Goal: Information Seeking & Learning: Learn about a topic

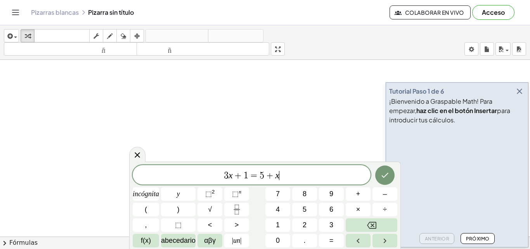
drag, startPoint x: 201, startPoint y: 159, endPoint x: 219, endPoint y: 183, distance: 30.1
click at [219, 183] on body "Actividades matemáticas fáciles de comprender Empezar Banco de actividades Trab…" at bounding box center [265, 124] width 530 height 249
click at [522, 93] on icon "button" at bounding box center [519, 90] width 9 height 9
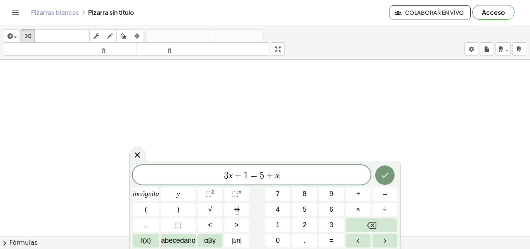
drag, startPoint x: 280, startPoint y: 176, endPoint x: 315, endPoint y: 181, distance: 34.9
click at [315, 181] on div "3 x + 1 = 5 + x ​" at bounding box center [252, 174] width 238 height 19
click at [382, 180] on button "Hecho" at bounding box center [384, 174] width 19 height 19
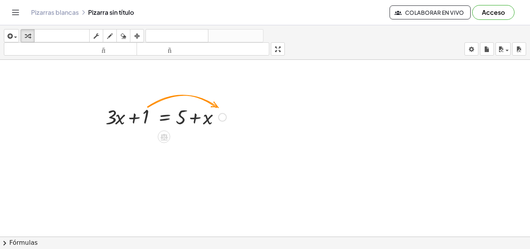
click at [131, 102] on div "+ · 3 · x + 1 = + 5 + x" at bounding box center [163, 116] width 138 height 30
drag, startPoint x: 131, startPoint y: 104, endPoint x: 135, endPoint y: 118, distance: 14.7
click at [135, 118] on div at bounding box center [166, 116] width 128 height 26
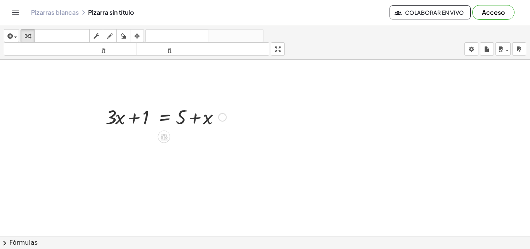
click at [194, 118] on div at bounding box center [166, 116] width 128 height 26
click at [192, 119] on div at bounding box center [166, 116] width 128 height 26
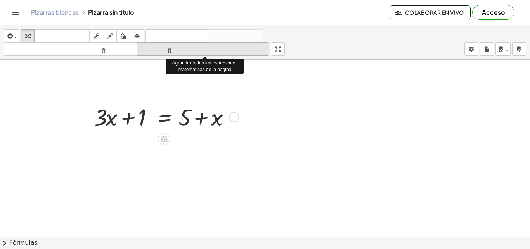
click at [209, 47] on font "tamaño_del_formato" at bounding box center [202, 48] width 129 height 7
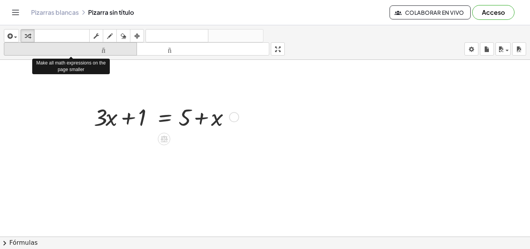
click at [121, 44] on div "tamaño_del_formato" at bounding box center [70, 48] width 129 height 9
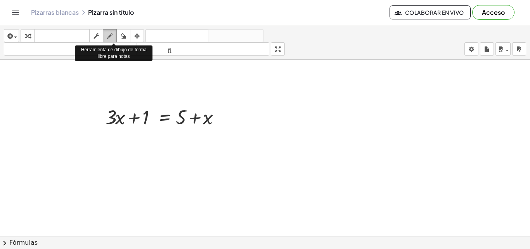
click at [111, 35] on icon "button" at bounding box center [109, 35] width 5 height 9
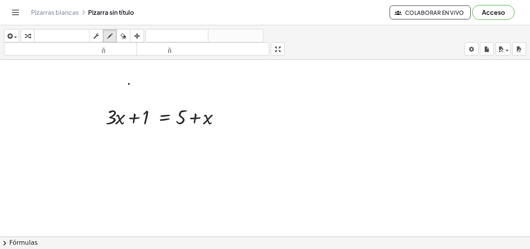
drag, startPoint x: 129, startPoint y: 84, endPoint x: 237, endPoint y: 110, distance: 110.9
drag, startPoint x: 206, startPoint y: 137, endPoint x: 261, endPoint y: 132, distance: 54.9
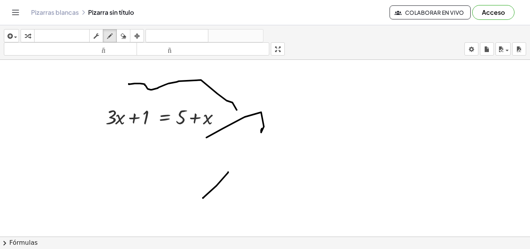
drag, startPoint x: 228, startPoint y: 172, endPoint x: 203, endPoint y: 198, distance: 36.2
drag, startPoint x: 198, startPoint y: 173, endPoint x: 259, endPoint y: 211, distance: 71.6
drag, startPoint x: 234, startPoint y: 158, endPoint x: 267, endPoint y: 168, distance: 34.1
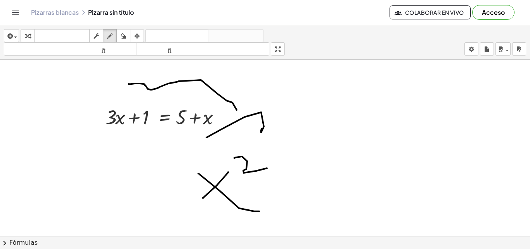
click at [121, 39] on div "button" at bounding box center [123, 35] width 10 height 9
click at [139, 35] on icon "button" at bounding box center [136, 35] width 5 height 9
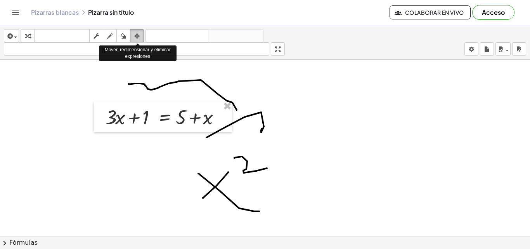
click at [139, 35] on icon "button" at bounding box center [136, 35] width 5 height 9
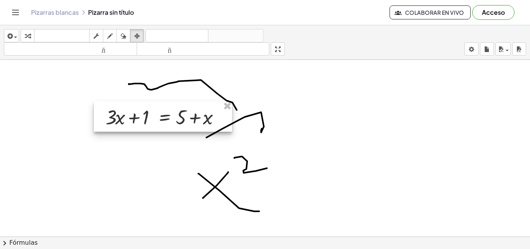
click at [169, 111] on div at bounding box center [163, 116] width 138 height 30
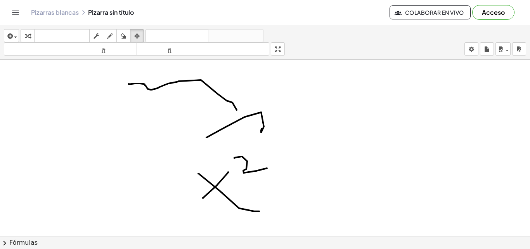
drag, startPoint x: 223, startPoint y: 108, endPoint x: 171, endPoint y: 98, distance: 52.2
click at [163, 32] on font "deshacer" at bounding box center [176, 35] width 59 height 7
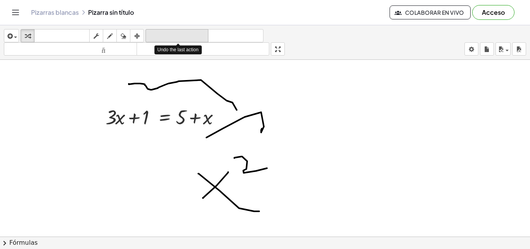
click at [178, 34] on font "deshacer" at bounding box center [176, 35] width 59 height 7
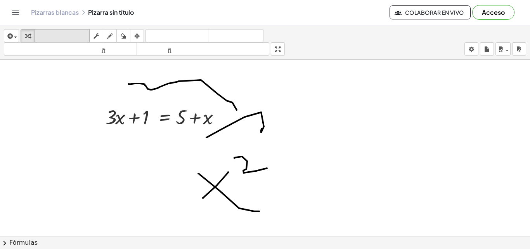
click at [66, 33] on font "teclado" at bounding box center [62, 35] width 52 height 7
click at [30, 34] on icon "button" at bounding box center [27, 35] width 5 height 9
click at [44, 35] on font "teclado" at bounding box center [62, 35] width 52 height 7
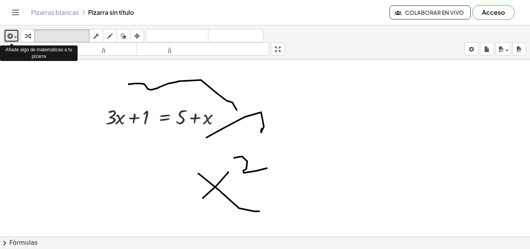
click at [14, 36] on span "button" at bounding box center [14, 36] width 2 height 5
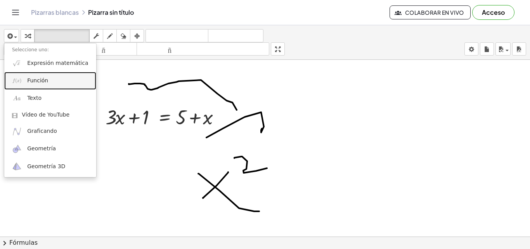
click at [45, 78] on font "Función" at bounding box center [37, 80] width 21 height 6
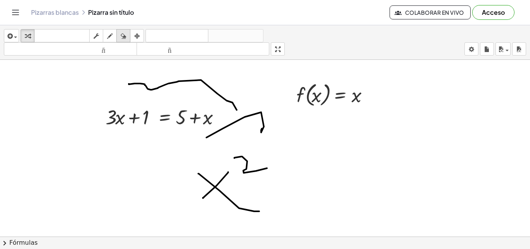
click at [121, 36] on icon "button" at bounding box center [123, 35] width 5 height 9
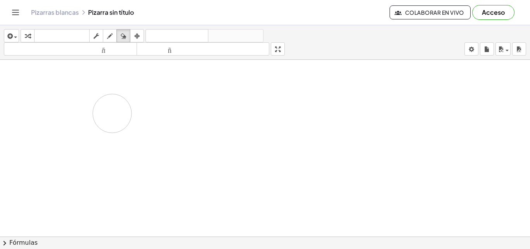
drag, startPoint x: 74, startPoint y: 73, endPoint x: 110, endPoint y: 114, distance: 54.7
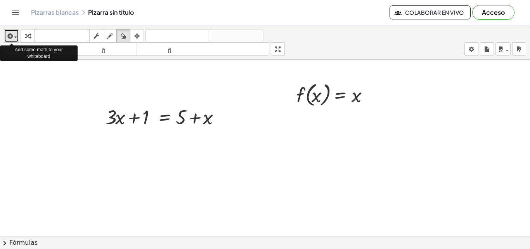
click at [14, 35] on span "button" at bounding box center [14, 36] width 2 height 5
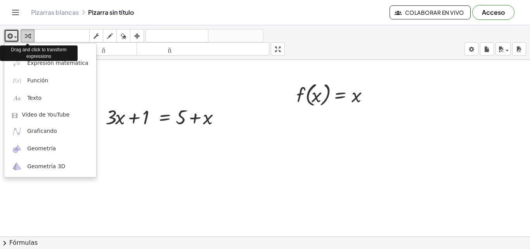
click at [25, 35] on icon "button" at bounding box center [27, 35] width 5 height 9
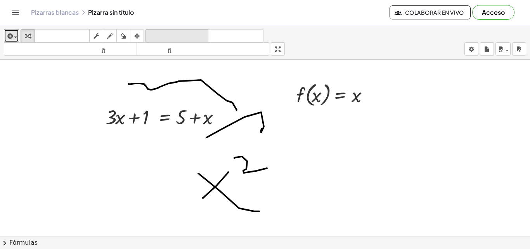
click at [154, 36] on font "deshacer" at bounding box center [176, 35] width 59 height 7
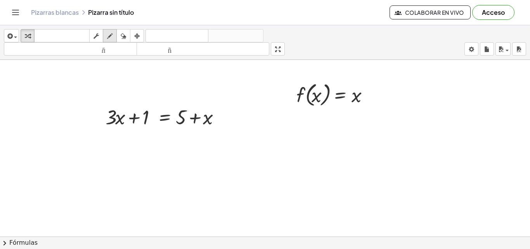
click at [110, 36] on icon "button" at bounding box center [109, 35] width 5 height 9
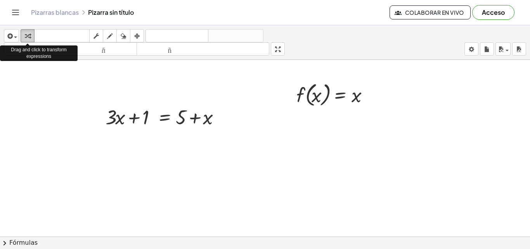
click at [26, 34] on icon "button" at bounding box center [27, 35] width 5 height 9
click at [16, 35] on div "button" at bounding box center [11, 35] width 11 height 9
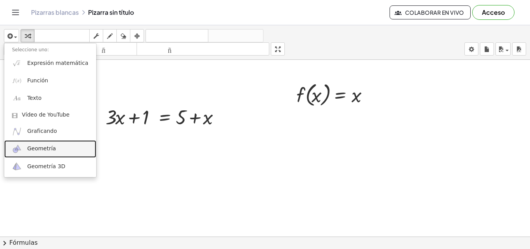
click at [43, 151] on font "Geometría" at bounding box center [41, 148] width 29 height 6
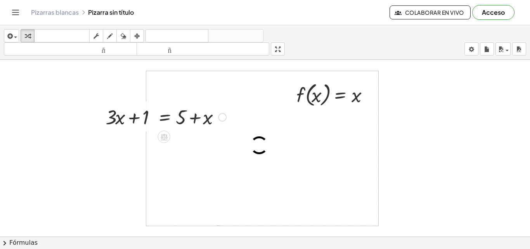
click at [190, 122] on div at bounding box center [166, 116] width 128 height 26
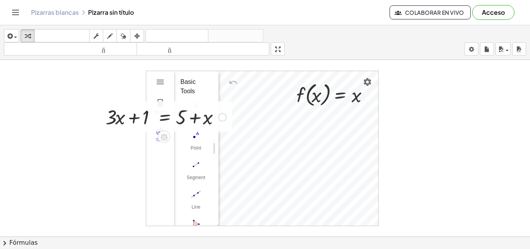
click at [128, 112] on div at bounding box center [166, 116] width 128 height 26
click at [143, 112] on div at bounding box center [166, 116] width 128 height 26
click at [189, 81] on div "Basic Tools" at bounding box center [193, 86] width 26 height 19
click at [161, 81] on img "Geometry" at bounding box center [160, 81] width 9 height 9
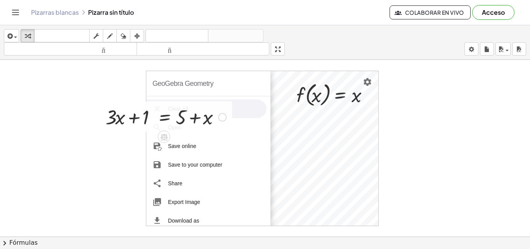
click at [176, 111] on div at bounding box center [166, 116] width 128 height 26
click at [165, 108] on div at bounding box center [166, 116] width 128 height 26
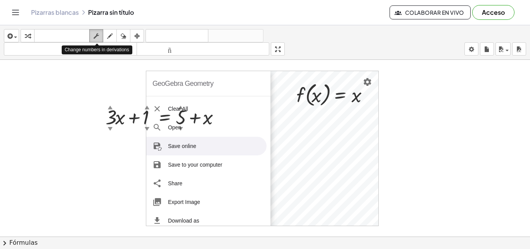
click at [98, 38] on icon "button" at bounding box center [95, 35] width 5 height 9
click at [98, 37] on icon "button" at bounding box center [95, 35] width 5 height 9
click at [17, 12] on icon "Cambiar navegación" at bounding box center [15, 12] width 7 height 5
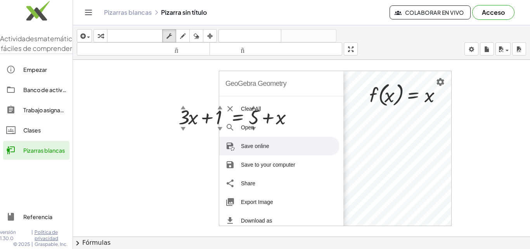
click at [17, 12] on img at bounding box center [36, 12] width 73 height 33
click at [88, 36] on div "button" at bounding box center [84, 35] width 11 height 9
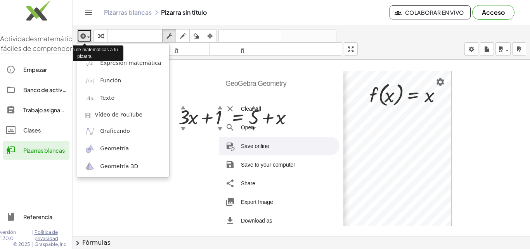
click at [88, 36] on div "button" at bounding box center [84, 35] width 11 height 9
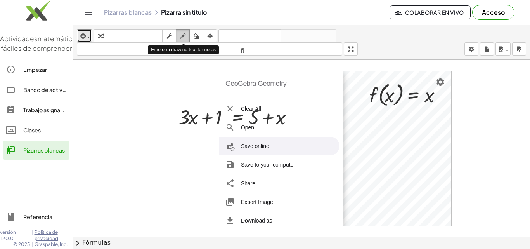
click at [186, 37] on div "button" at bounding box center [183, 35] width 10 height 9
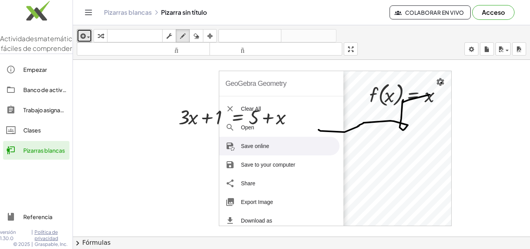
drag, startPoint x: 430, startPoint y: 95, endPoint x: 318, endPoint y: 130, distance: 116.6
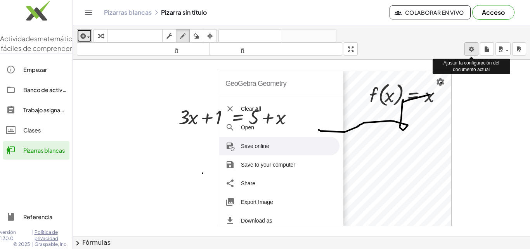
click at [473, 50] on body "Actividades matemáticas fáciles de comprender Empezar Banco de actividades Trab…" at bounding box center [265, 124] width 530 height 249
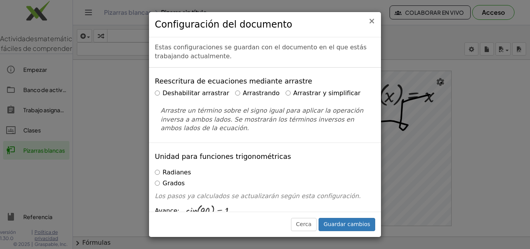
click at [375, 24] on font "×" at bounding box center [371, 20] width 7 height 9
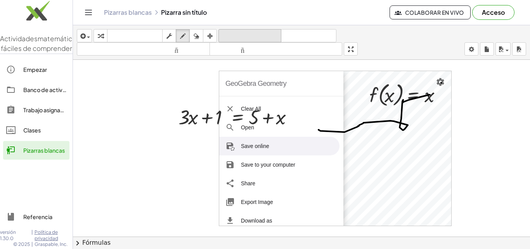
click at [269, 35] on font "deshacer" at bounding box center [249, 35] width 59 height 7
click at [269, 34] on font "deshacer" at bounding box center [249, 35] width 59 height 7
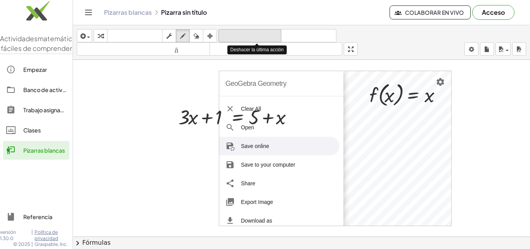
click at [269, 34] on font "deshacer" at bounding box center [249, 35] width 59 height 7
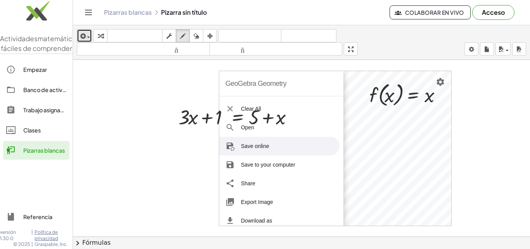
click at [90, 34] on div "button" at bounding box center [84, 35] width 11 height 9
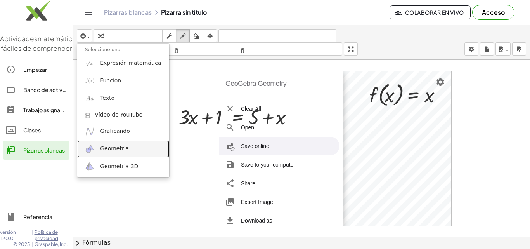
click at [112, 146] on font "Geometría" at bounding box center [114, 148] width 29 height 6
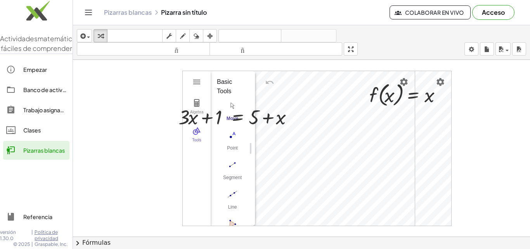
click at [235, 79] on div "Basic Tools" at bounding box center [230, 86] width 26 height 19
click at [198, 78] on img "Geometry" at bounding box center [196, 81] width 9 height 9
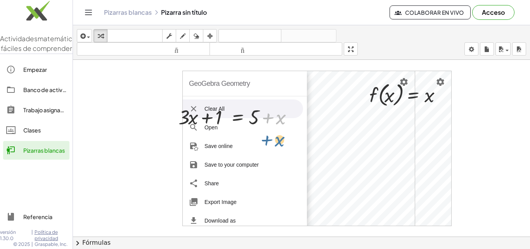
drag, startPoint x: 302, startPoint y: 121, endPoint x: 302, endPoint y: 142, distance: 21.3
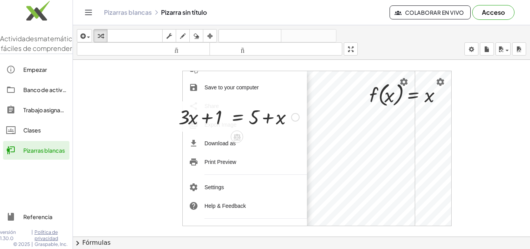
scroll to position [95, 0]
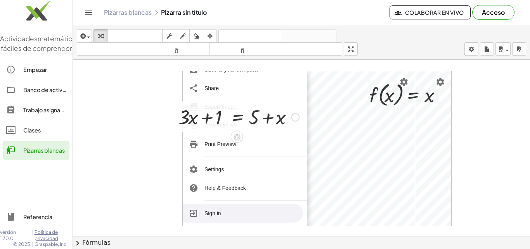
click at [218, 212] on li "Sign in" at bounding box center [243, 213] width 120 height 19
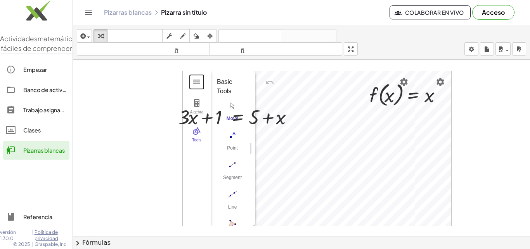
click at [190, 83] on button "Geometry" at bounding box center [197, 82] width 14 height 14
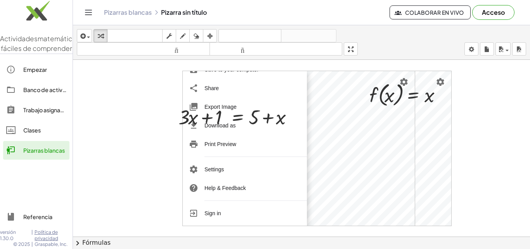
scroll to position [0, 0]
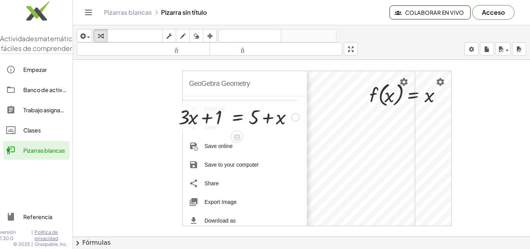
click at [212, 109] on div at bounding box center [239, 116] width 128 height 26
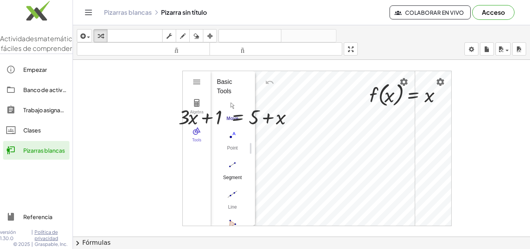
click at [236, 165] on img "Segment. Select two points or positions" at bounding box center [232, 164] width 31 height 12
click at [198, 112] on div at bounding box center [239, 116] width 128 height 26
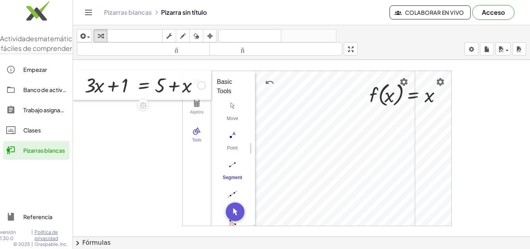
drag, startPoint x: 174, startPoint y: 114, endPoint x: 71, endPoint y: 82, distance: 107.6
click at [71, 82] on div "Actividades matemáticas fáciles de comprender Empezar Banco de actividades Trab…" at bounding box center [265, 124] width 530 height 249
click at [103, 86] on div at bounding box center [145, 84] width 128 height 26
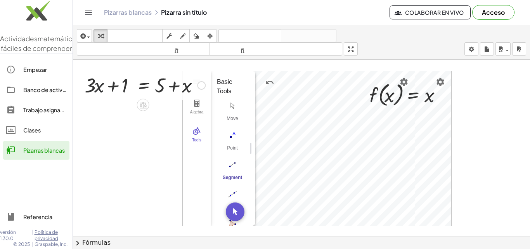
click at [103, 86] on div at bounding box center [145, 84] width 128 height 26
click at [185, 37] on icon "button" at bounding box center [182, 35] width 5 height 9
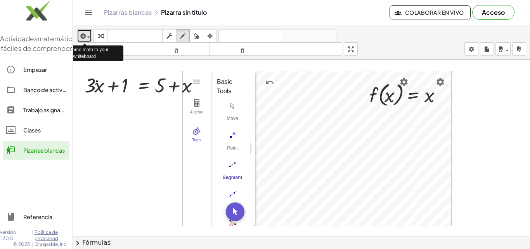
click at [84, 36] on icon "button" at bounding box center [82, 35] width 7 height 9
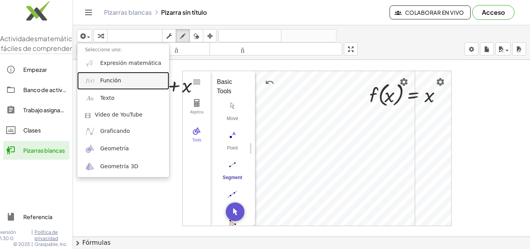
click at [108, 80] on font "Función" at bounding box center [110, 80] width 21 height 6
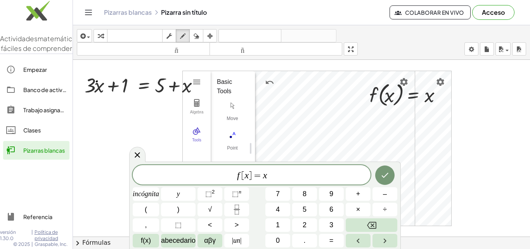
click at [280, 217] on div "f [ x ] = x incógnita y ⬚ 2 ⬚ n 7 8 9 + – ( ) √ 4 5 6 × ÷ , ⬚ < > 1 2 3 f(x) ab…" at bounding box center [265, 206] width 264 height 82
click at [280, 222] on button "1" at bounding box center [277, 225] width 25 height 14
click at [371, 222] on icon "Retroceso" at bounding box center [371, 224] width 9 height 9
click at [204, 191] on button "⬚ 2" at bounding box center [209, 194] width 25 height 14
click at [237, 195] on font "⬚" at bounding box center [235, 194] width 7 height 8
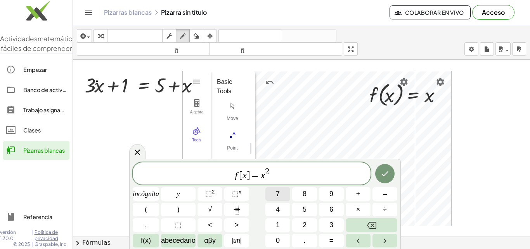
click at [278, 196] on font "7" at bounding box center [278, 194] width 4 height 8
drag, startPoint x: 111, startPoint y: 100, endPoint x: 132, endPoint y: 116, distance: 26.2
drag, startPoint x: 97, startPoint y: 104, endPoint x: 105, endPoint y: 108, distance: 9.5
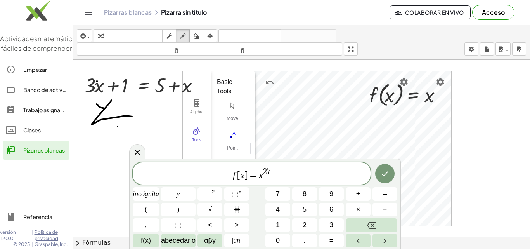
click at [392, 176] on button "Hecho" at bounding box center [384, 173] width 19 height 19
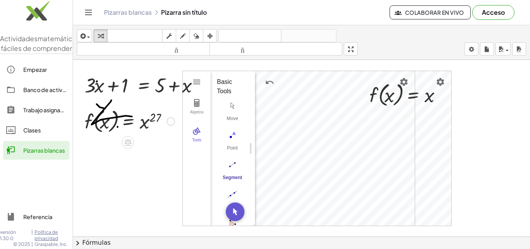
click at [137, 122] on div at bounding box center [130, 120] width 98 height 29
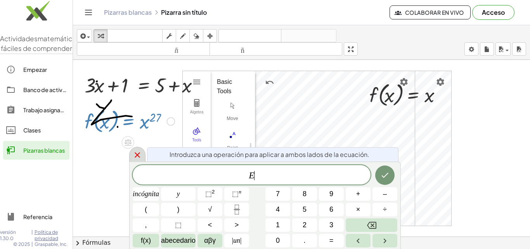
click at [137, 156] on icon at bounding box center [137, 154] width 9 height 9
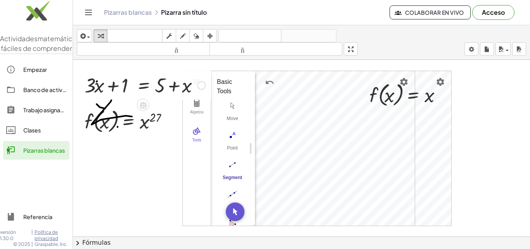
drag, startPoint x: 107, startPoint y: 120, endPoint x: 138, endPoint y: 71, distance: 57.8
drag, startPoint x: 101, startPoint y: 76, endPoint x: 155, endPoint y: 115, distance: 66.5
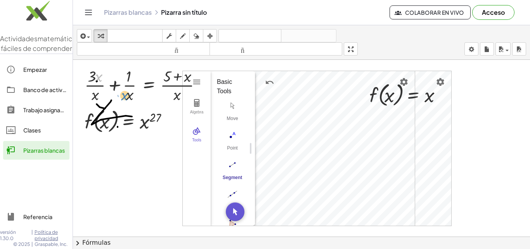
drag, startPoint x: 101, startPoint y: 76, endPoint x: 130, endPoint y: 95, distance: 34.1
click at [130, 95] on div at bounding box center [146, 84] width 131 height 39
drag, startPoint x: 100, startPoint y: 80, endPoint x: 96, endPoint y: 105, distance: 25.6
drag, startPoint x: 129, startPoint y: 94, endPoint x: 127, endPoint y: 76, distance: 17.6
click at [127, 76] on div at bounding box center [152, 84] width 120 height 39
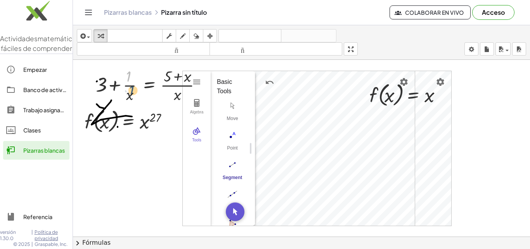
drag, startPoint x: 128, startPoint y: 78, endPoint x: 131, endPoint y: 94, distance: 16.2
click at [131, 94] on div at bounding box center [152, 84] width 120 height 39
drag, startPoint x: 132, startPoint y: 95, endPoint x: 133, endPoint y: 78, distance: 17.5
click at [132, 78] on div at bounding box center [152, 84] width 120 height 39
drag, startPoint x: 177, startPoint y: 96, endPoint x: 124, endPoint y: 80, distance: 55.5
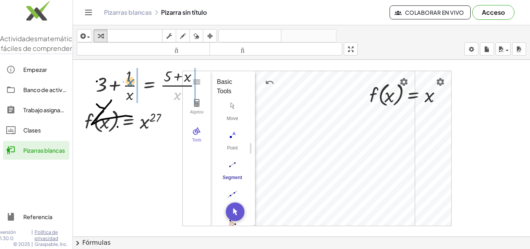
click at [124, 80] on div at bounding box center [152, 84] width 120 height 39
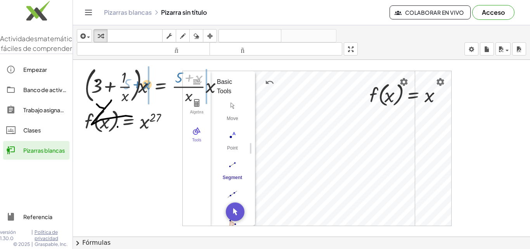
drag, startPoint x: 183, startPoint y: 76, endPoint x: 130, endPoint y: 82, distance: 52.7
click at [130, 82] on div at bounding box center [157, 85] width 152 height 42
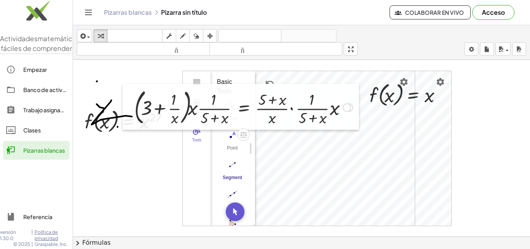
drag, startPoint x: 77, startPoint y: 78, endPoint x: 125, endPoint y: 100, distance: 53.1
click at [126, 100] on div at bounding box center [129, 107] width 12 height 46
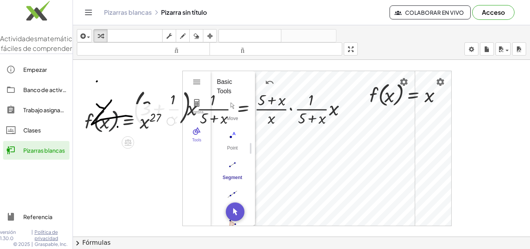
click at [113, 106] on div at bounding box center [130, 120] width 98 height 29
click at [437, 82] on div at bounding box center [408, 93] width 86 height 29
click at [225, 82] on div "Basic Tools" at bounding box center [230, 86] width 26 height 19
click at [195, 81] on img "Geometry" at bounding box center [196, 81] width 9 height 9
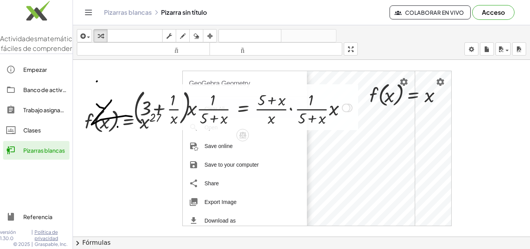
click at [215, 111] on div at bounding box center [243, 107] width 226 height 42
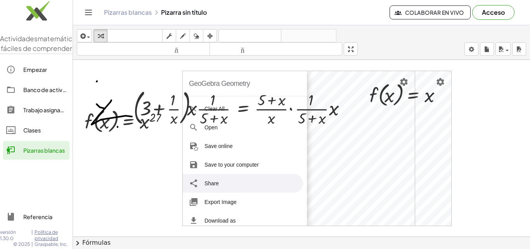
click at [218, 183] on li "Share" at bounding box center [243, 183] width 120 height 19
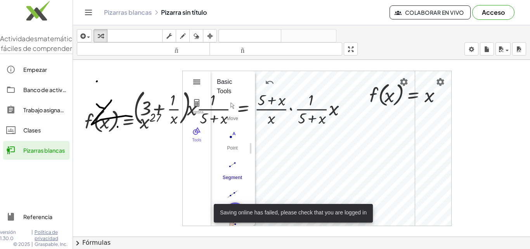
click at [194, 77] on img "Geometry" at bounding box center [196, 81] width 9 height 9
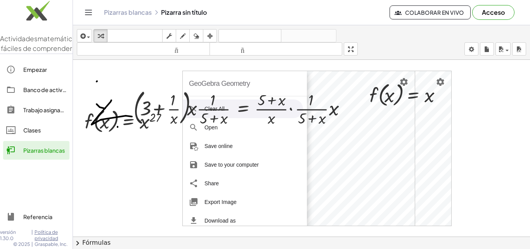
click at [194, 77] on div "GeoGebra Geometry" at bounding box center [219, 83] width 61 height 25
click at [438, 82] on div at bounding box center [408, 93] width 86 height 29
click at [441, 83] on div at bounding box center [408, 93] width 86 height 29
click at [90, 14] on icon "Cambiar navegación" at bounding box center [88, 12] width 9 height 9
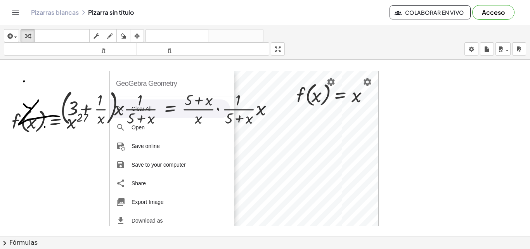
click at [12, 11] on icon "Cambiar navegación" at bounding box center [15, 12] width 9 height 9
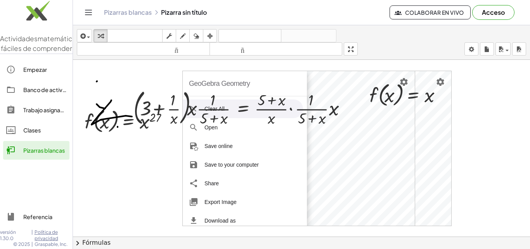
click at [86, 13] on icon "Cambiar navegación" at bounding box center [88, 12] width 9 height 9
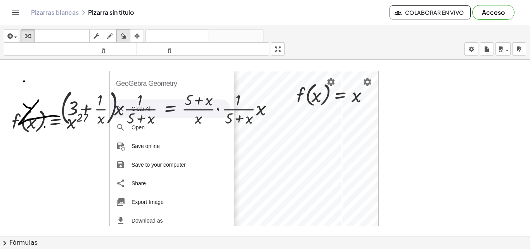
click at [123, 35] on icon "button" at bounding box center [123, 35] width 5 height 9
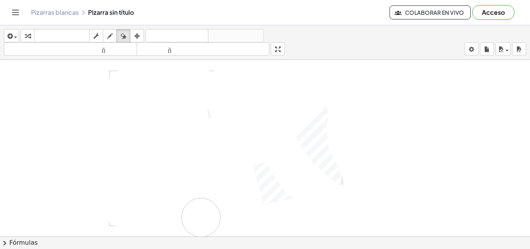
drag, startPoint x: 34, startPoint y: 85, endPoint x: 201, endPoint y: 217, distance: 213.4
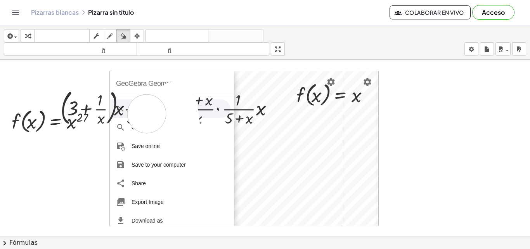
drag, startPoint x: 176, startPoint y: 100, endPoint x: 147, endPoint y: 114, distance: 32.4
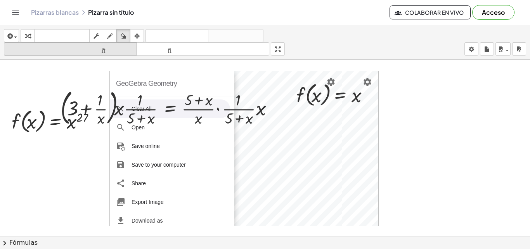
click at [127, 49] on font "tamaño_del_formato" at bounding box center [70, 48] width 129 height 7
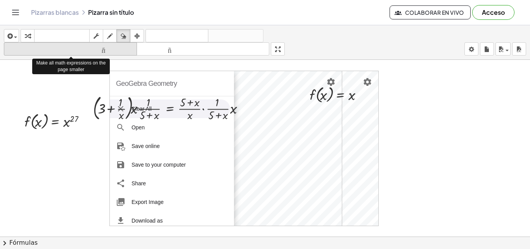
click at [127, 50] on font "tamaño_del_formato" at bounding box center [70, 48] width 129 height 7
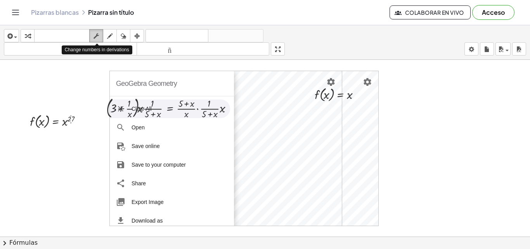
click at [97, 38] on icon "button" at bounding box center [95, 35] width 5 height 9
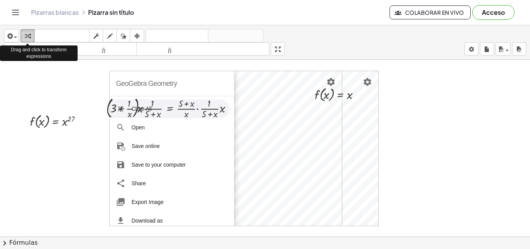
click at [32, 36] on div "button" at bounding box center [27, 35] width 10 height 9
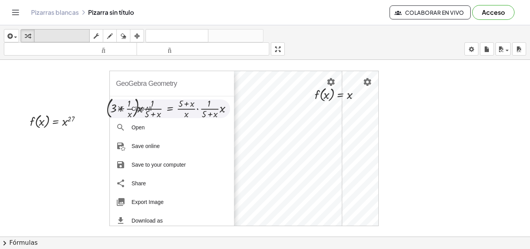
click at [55, 37] on font "teclado" at bounding box center [62, 35] width 52 height 7
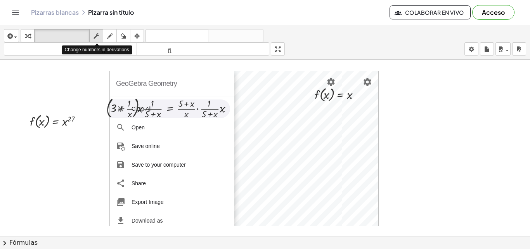
click at [100, 39] on div "button" at bounding box center [96, 35] width 10 height 9
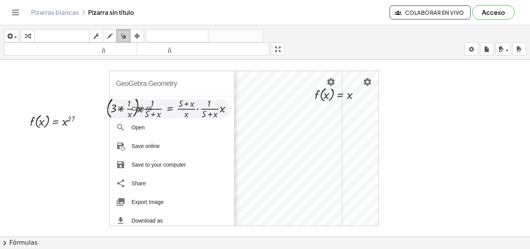
click at [121, 34] on icon "button" at bounding box center [123, 35] width 5 height 9
click at [157, 35] on font "deshacer" at bounding box center [176, 35] width 59 height 7
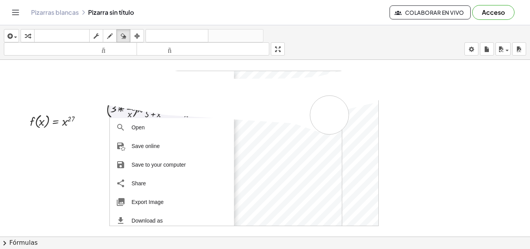
drag, startPoint x: 367, startPoint y: 85, endPoint x: 329, endPoint y: 115, distance: 48.3
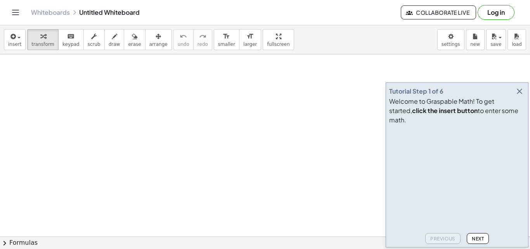
drag, startPoint x: 234, startPoint y: 162, endPoint x: 230, endPoint y: 164, distance: 4.7
click at [517, 96] on icon "button" at bounding box center [519, 90] width 9 height 9
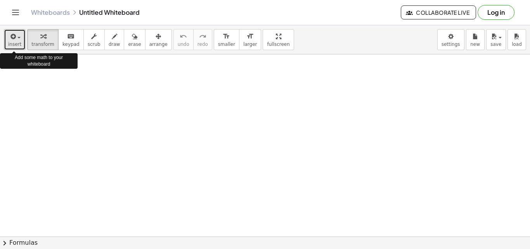
click at [20, 40] on button "insert" at bounding box center [15, 39] width 22 height 21
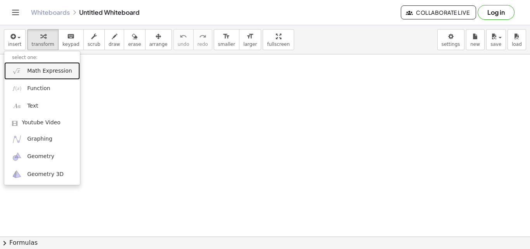
click at [48, 74] on span "Math Expression" at bounding box center [49, 71] width 45 height 8
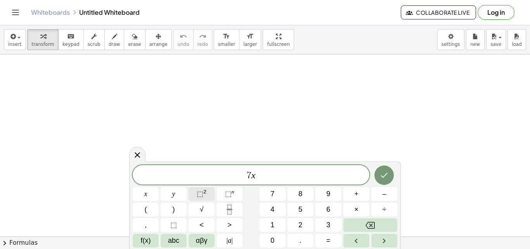
click at [204, 190] on sup "2" at bounding box center [204, 191] width 3 height 6
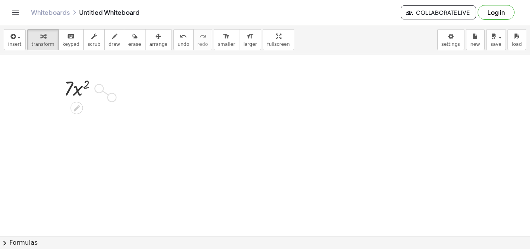
drag, startPoint x: 98, startPoint y: 90, endPoint x: 118, endPoint y: 103, distance: 24.1
drag, startPoint x: 98, startPoint y: 94, endPoint x: 98, endPoint y: 114, distance: 19.8
drag, startPoint x: 97, startPoint y: 95, endPoint x: 82, endPoint y: 98, distance: 14.6
click at [79, 98] on div at bounding box center [95, 96] width 47 height 26
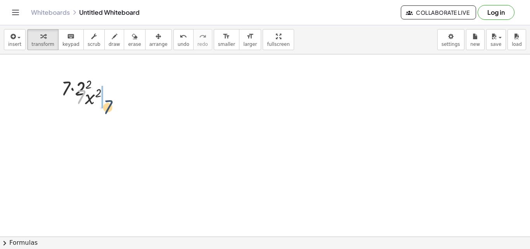
drag, startPoint x: 79, startPoint y: 98, endPoint x: 107, endPoint y: 109, distance: 30.2
click at [107, 109] on div at bounding box center [95, 96] width 47 height 26
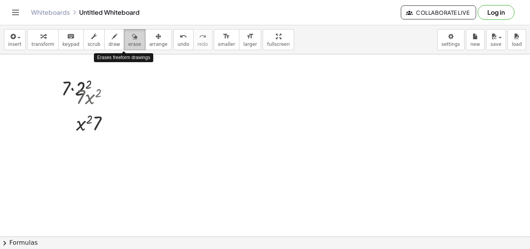
click at [128, 42] on span "erase" at bounding box center [134, 43] width 13 height 5
click at [128, 34] on div "button" at bounding box center [134, 35] width 13 height 9
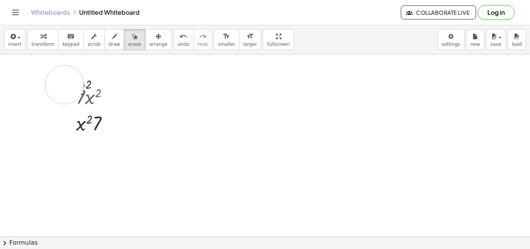
drag, startPoint x: 64, startPoint y: 85, endPoint x: 119, endPoint y: 143, distance: 80.4
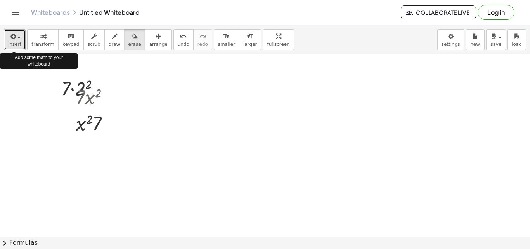
click at [18, 37] on span "button" at bounding box center [18, 38] width 3 height 2
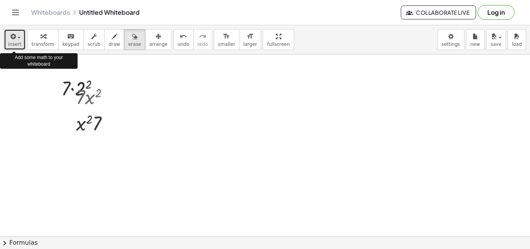
click at [19, 38] on span "button" at bounding box center [18, 38] width 3 height 2
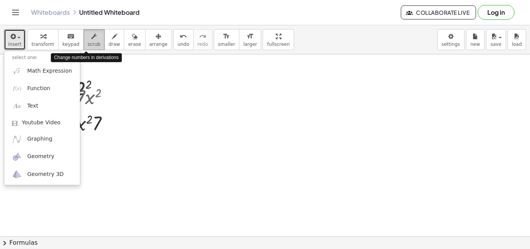
click at [91, 38] on icon "button" at bounding box center [93, 36] width 5 height 9
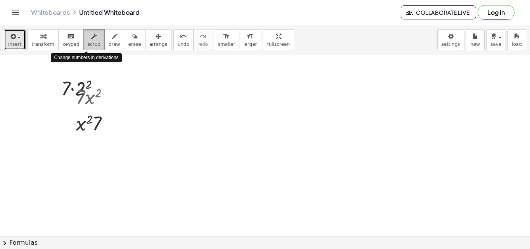
click at [91, 38] on icon "button" at bounding box center [93, 36] width 5 height 9
click at [88, 43] on span "scrub" at bounding box center [94, 43] width 13 height 5
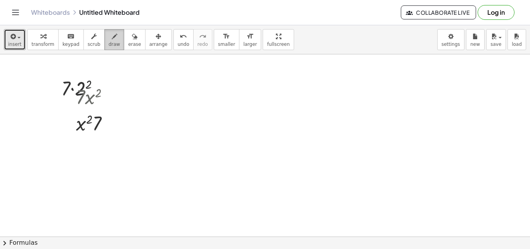
click at [109, 43] on span "draw" at bounding box center [115, 43] width 12 height 5
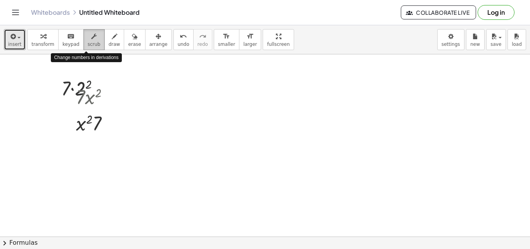
click at [91, 40] on icon "button" at bounding box center [93, 36] width 5 height 9
click at [111, 39] on button "draw" at bounding box center [114, 39] width 20 height 21
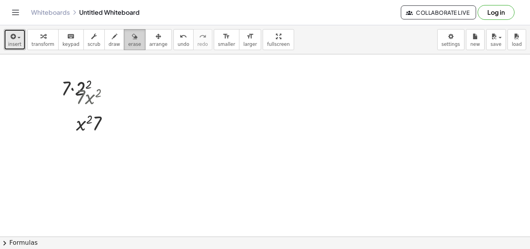
click at [129, 40] on div "button" at bounding box center [134, 35] width 13 height 9
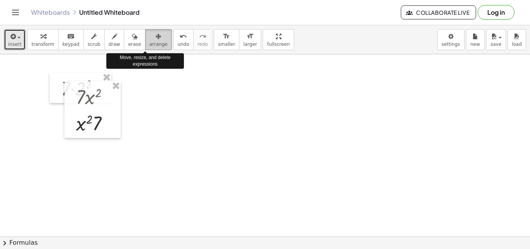
click at [156, 40] on icon "button" at bounding box center [158, 36] width 5 height 9
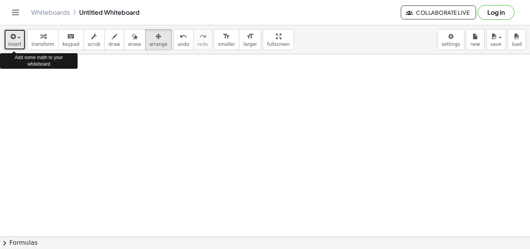
click at [17, 38] on span "button" at bounding box center [18, 38] width 3 height 2
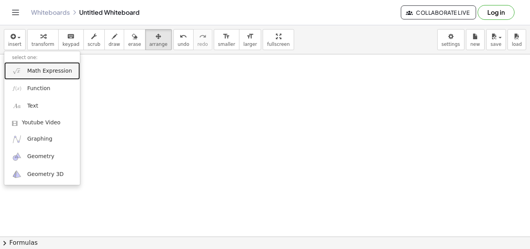
click at [51, 73] on span "Math Expression" at bounding box center [49, 71] width 45 height 8
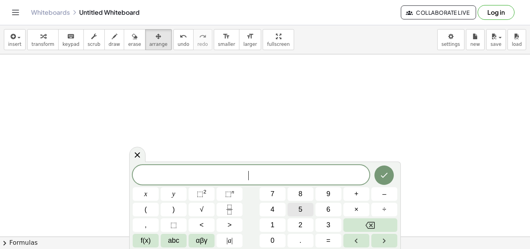
click at [302, 211] on span "5" at bounding box center [300, 209] width 4 height 10
click at [183, 238] on button "abc" at bounding box center [174, 240] width 26 height 14
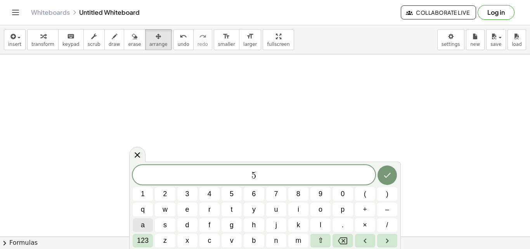
click at [147, 221] on button "a" at bounding box center [143, 225] width 20 height 14
click at [252, 240] on span "b" at bounding box center [254, 240] width 4 height 10
click at [384, 175] on icon "Done" at bounding box center [386, 174] width 9 height 9
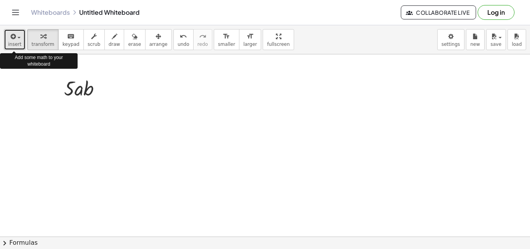
click at [14, 38] on icon "button" at bounding box center [12, 36] width 7 height 9
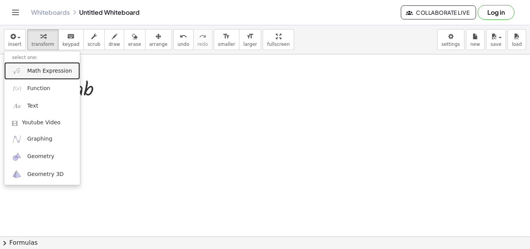
click at [49, 72] on span "Math Expression" at bounding box center [49, 71] width 45 height 8
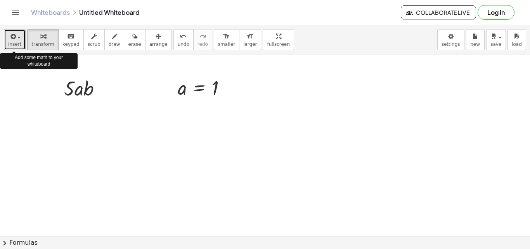
click at [17, 40] on div "button" at bounding box center [14, 35] width 13 height 9
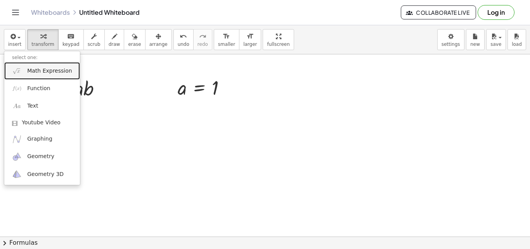
click at [46, 73] on span "Math Expression" at bounding box center [49, 71] width 45 height 8
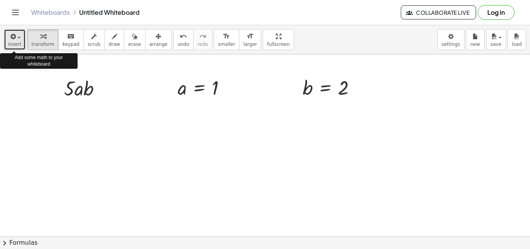
click at [18, 39] on div "button" at bounding box center [14, 35] width 13 height 9
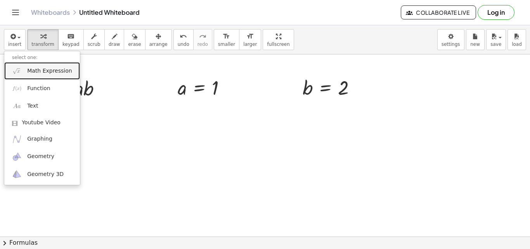
click at [51, 69] on span "Math Expression" at bounding box center [49, 71] width 45 height 8
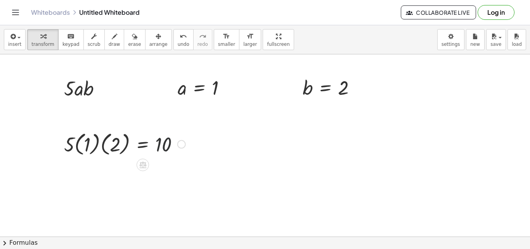
click at [159, 148] on div at bounding box center [124, 143] width 129 height 28
click at [143, 144] on div at bounding box center [124, 143] width 129 height 28
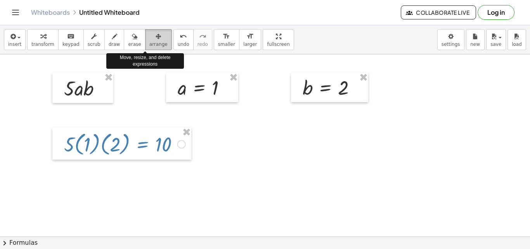
click at [156, 38] on icon "button" at bounding box center [158, 36] width 5 height 9
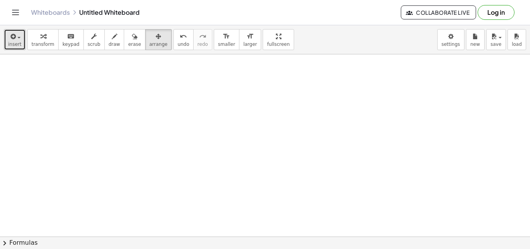
click at [21, 39] on button "insert" at bounding box center [15, 39] width 22 height 21
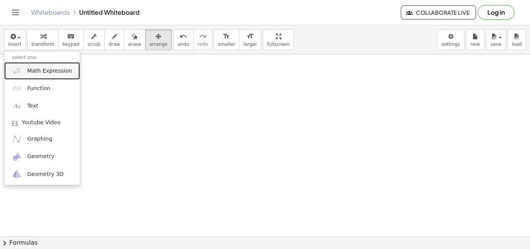
click at [35, 71] on span "Math Expression" at bounding box center [49, 71] width 45 height 8
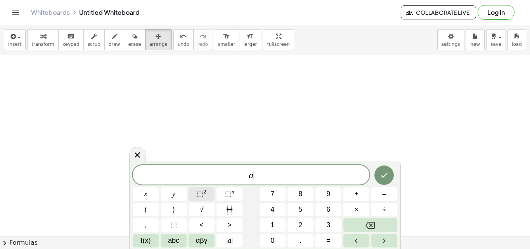
click at [202, 193] on span "⬚" at bounding box center [200, 194] width 7 height 8
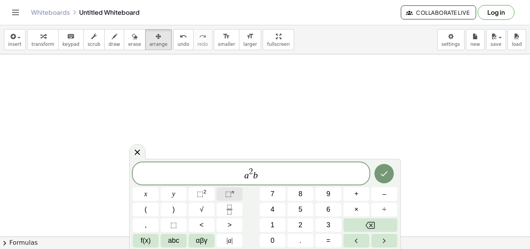
click at [225, 192] on span "⬚" at bounding box center [228, 194] width 7 height 8
click at [228, 192] on span "⬚" at bounding box center [228, 194] width 7 height 8
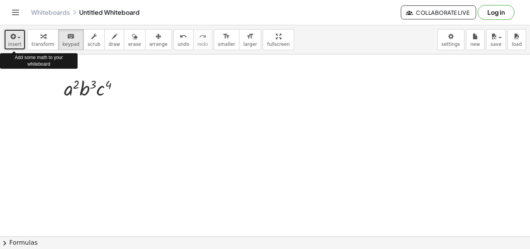
click at [14, 40] on icon "button" at bounding box center [12, 36] width 7 height 9
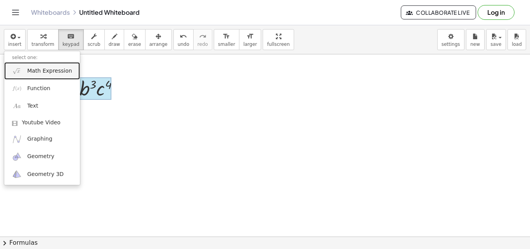
click at [58, 72] on span "Math Expression" at bounding box center [49, 71] width 45 height 8
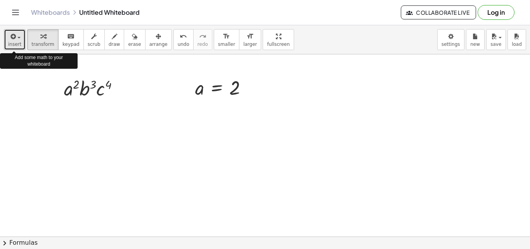
click at [17, 36] on div "button" at bounding box center [14, 35] width 13 height 9
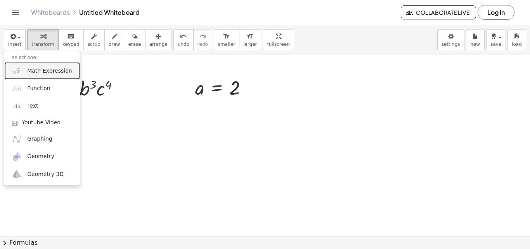
click at [43, 70] on span "Math Expression" at bounding box center [49, 71] width 45 height 8
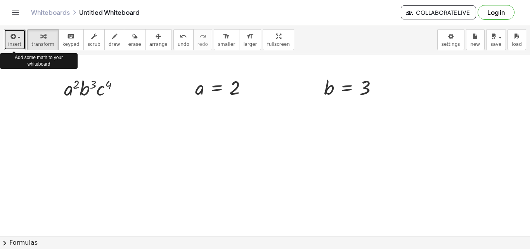
click at [17, 36] on div "button" at bounding box center [14, 35] width 13 height 9
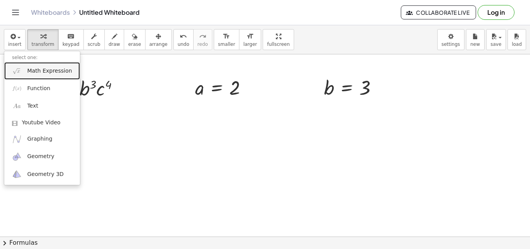
click at [41, 73] on span "Math Expression" at bounding box center [49, 71] width 45 height 8
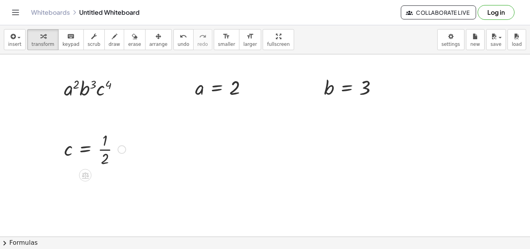
drag, startPoint x: 97, startPoint y: 135, endPoint x: 95, endPoint y: 140, distance: 5.4
click at [97, 135] on div at bounding box center [94, 148] width 69 height 39
click at [95, 140] on div at bounding box center [94, 148] width 69 height 39
click at [95, 141] on div at bounding box center [94, 148] width 69 height 39
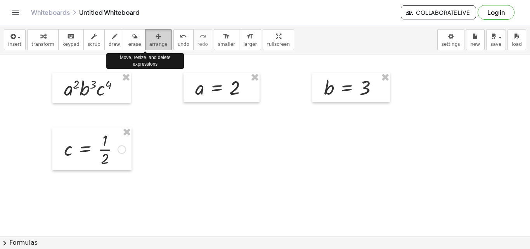
click at [149, 43] on span "arrange" at bounding box center [158, 43] width 18 height 5
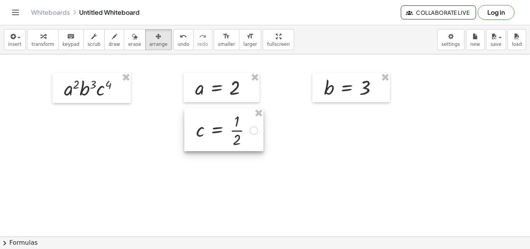
drag, startPoint x: 107, startPoint y: 133, endPoint x: 238, endPoint y: 113, distance: 132.9
click at [238, 113] on div at bounding box center [223, 129] width 79 height 43
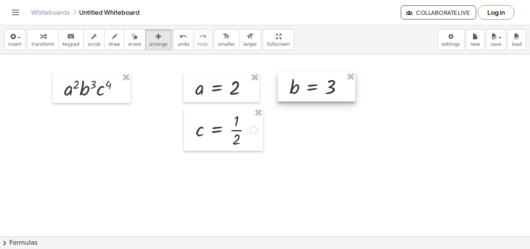
drag, startPoint x: 316, startPoint y: 81, endPoint x: 282, endPoint y: 81, distance: 34.9
click at [282, 81] on div at bounding box center [317, 86] width 78 height 29
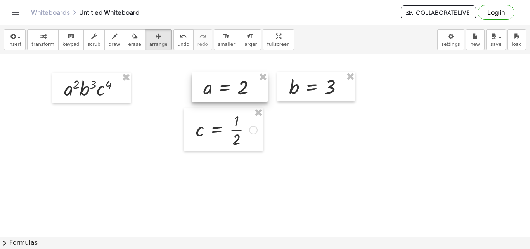
drag, startPoint x: 233, startPoint y: 76, endPoint x: 241, endPoint y: 76, distance: 8.2
click at [241, 76] on div at bounding box center [230, 86] width 76 height 29
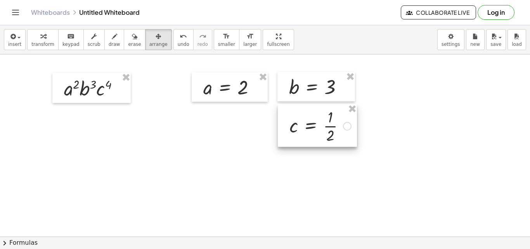
drag, startPoint x: 233, startPoint y: 109, endPoint x: 327, endPoint y: 105, distance: 93.9
click at [327, 105] on div at bounding box center [317, 125] width 79 height 43
click at [78, 94] on div at bounding box center [91, 88] width 78 height 30
click at [109, 94] on div at bounding box center [91, 88] width 78 height 30
drag, startPoint x: 109, startPoint y: 94, endPoint x: 93, endPoint y: 92, distance: 16.9
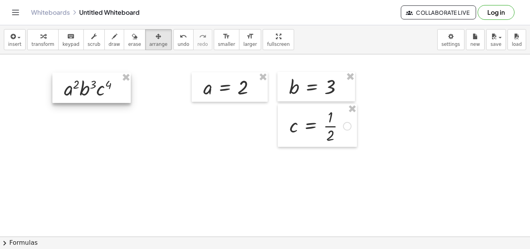
click at [93, 92] on div at bounding box center [91, 88] width 78 height 30
click at [81, 91] on div at bounding box center [91, 88] width 78 height 30
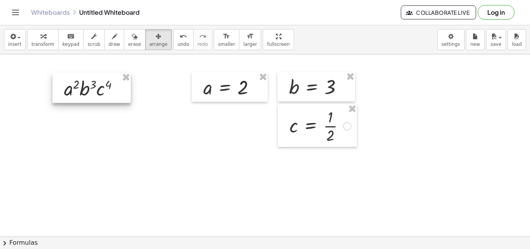
click at [81, 91] on div at bounding box center [91, 88] width 78 height 30
drag, startPoint x: 81, startPoint y: 91, endPoint x: 150, endPoint y: 40, distance: 85.9
click at [150, 40] on div "button" at bounding box center [158, 35] width 18 height 9
click at [19, 43] on span "insert" at bounding box center [14, 43] width 13 height 5
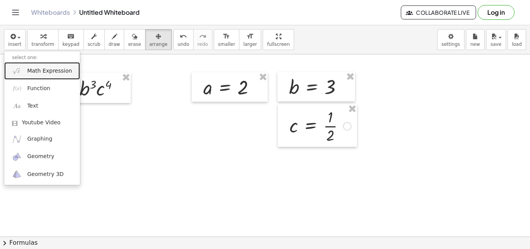
click at [42, 73] on span "Math Expression" at bounding box center [49, 71] width 45 height 8
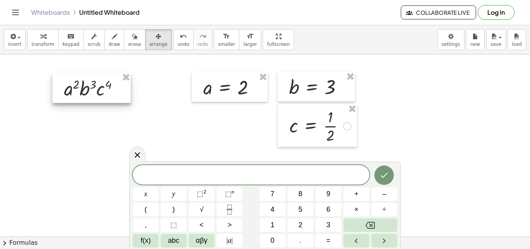
click at [97, 92] on div at bounding box center [91, 88] width 78 height 30
click at [203, 191] on sup "2" at bounding box center [204, 191] width 3 height 6
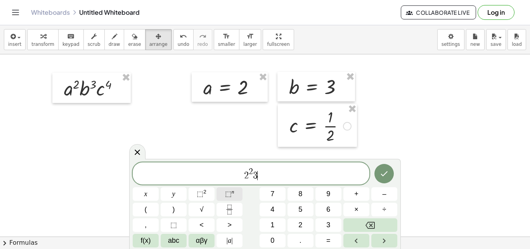
click at [232, 190] on sup "n" at bounding box center [233, 191] width 3 height 6
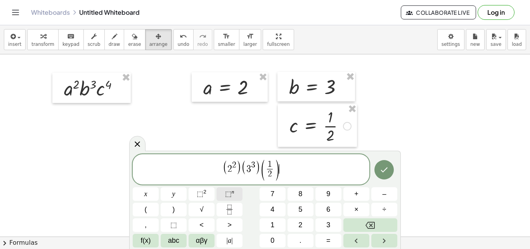
click at [231, 192] on span "⬚" at bounding box center [228, 194] width 7 height 8
click at [384, 173] on icon "Done" at bounding box center [383, 169] width 9 height 9
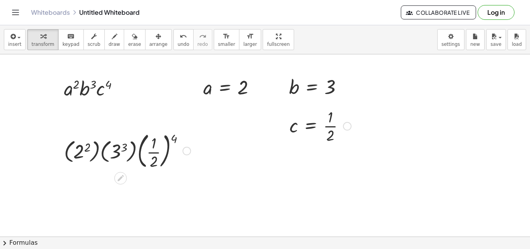
click at [104, 145] on div at bounding box center [127, 150] width 134 height 42
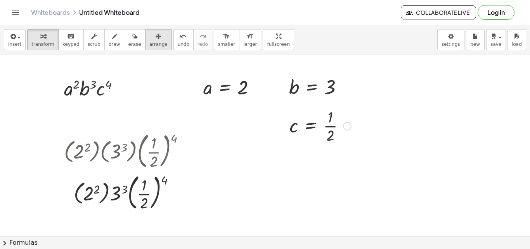
click at [156, 38] on icon "button" at bounding box center [158, 36] width 5 height 9
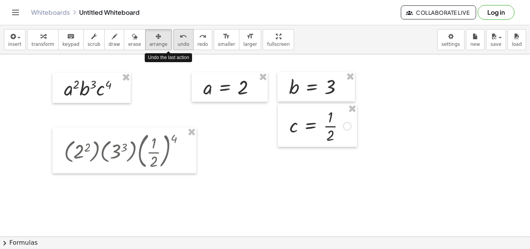
click at [180, 40] on icon "undo" at bounding box center [183, 36] width 7 height 9
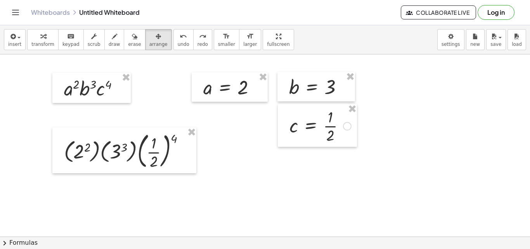
drag, startPoint x: 109, startPoint y: 156, endPoint x: 85, endPoint y: 194, distance: 44.2
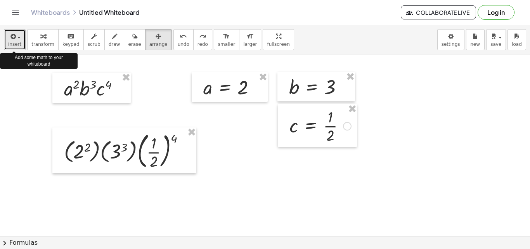
click at [14, 36] on icon "button" at bounding box center [12, 36] width 7 height 9
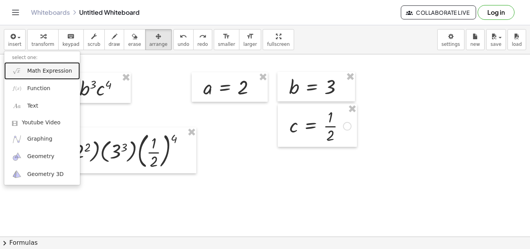
click at [33, 69] on span "Math Expression" at bounding box center [49, 71] width 45 height 8
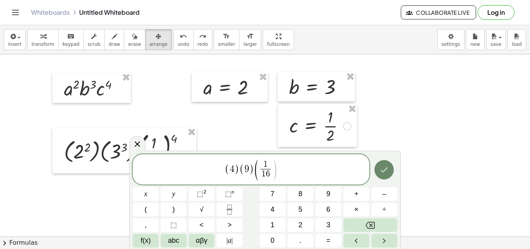
click at [388, 166] on icon "Done" at bounding box center [383, 169] width 9 height 9
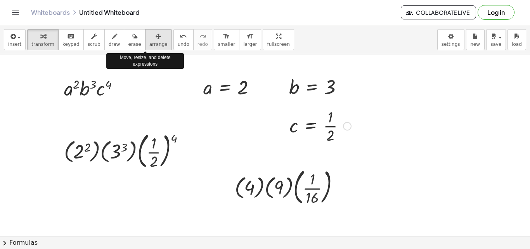
click at [150, 40] on div "button" at bounding box center [158, 35] width 18 height 9
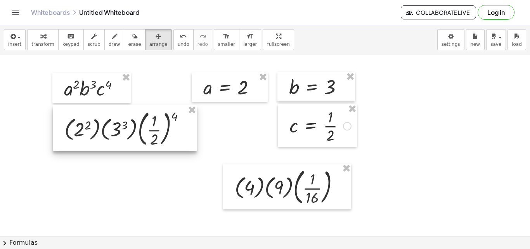
drag, startPoint x: 140, startPoint y: 131, endPoint x: 140, endPoint y: 108, distance: 22.5
click at [140, 108] on div at bounding box center [125, 128] width 144 height 46
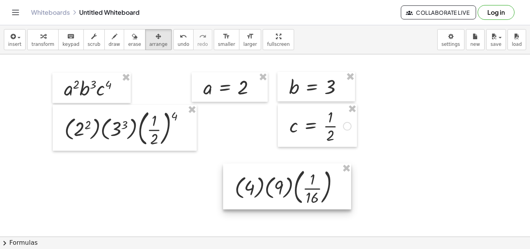
click at [269, 176] on div at bounding box center [287, 186] width 128 height 46
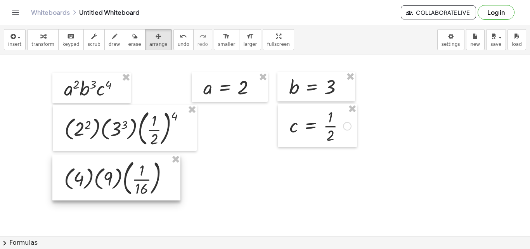
drag, startPoint x: 269, startPoint y: 176, endPoint x: 98, endPoint y: 167, distance: 171.2
click at [98, 167] on div at bounding box center [116, 177] width 128 height 46
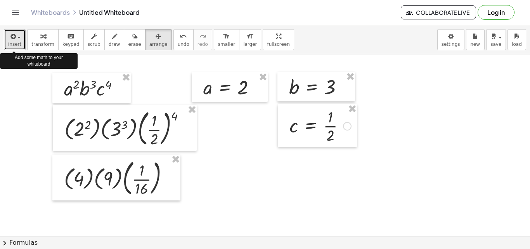
click at [14, 40] on icon "button" at bounding box center [12, 36] width 7 height 9
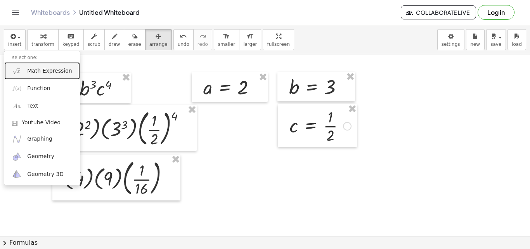
click at [27, 69] on link "Math Expression" at bounding box center [42, 70] width 76 height 17
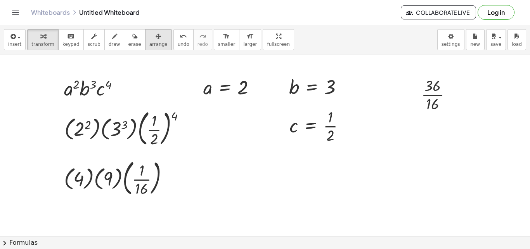
click at [154, 37] on button "arrange" at bounding box center [158, 39] width 27 height 21
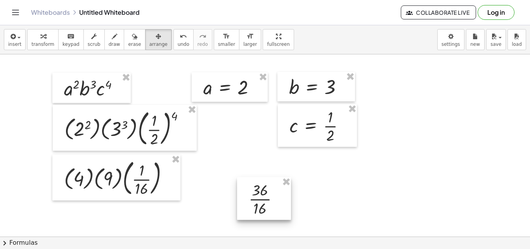
drag, startPoint x: 423, startPoint y: 88, endPoint x: 250, endPoint y: 193, distance: 201.8
click at [250, 193] on div at bounding box center [264, 198] width 54 height 43
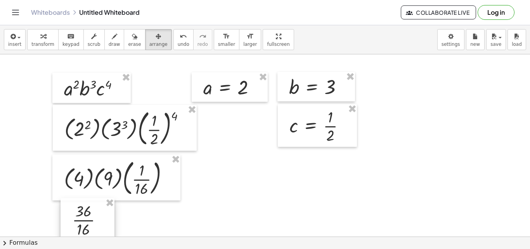
drag, startPoint x: 250, startPoint y: 193, endPoint x: 74, endPoint y: 213, distance: 176.8
click at [74, 213] on div at bounding box center [87, 219] width 54 height 43
click at [111, 181] on div at bounding box center [116, 177] width 128 height 46
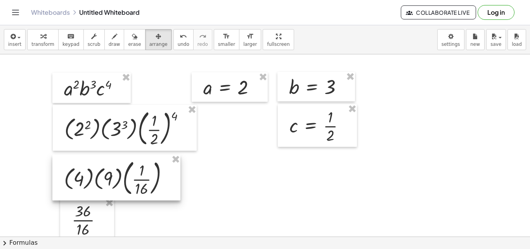
click at [111, 181] on div at bounding box center [116, 177] width 128 height 46
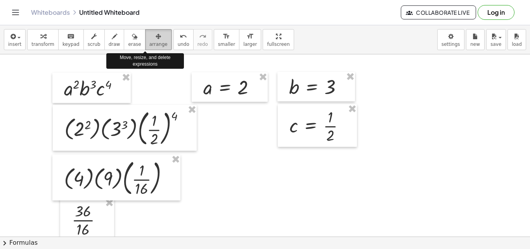
click at [149, 38] on div "button" at bounding box center [158, 35] width 18 height 9
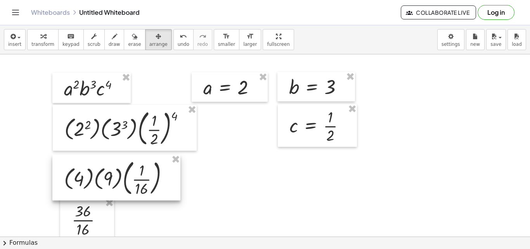
click at [108, 174] on div at bounding box center [116, 177] width 128 height 46
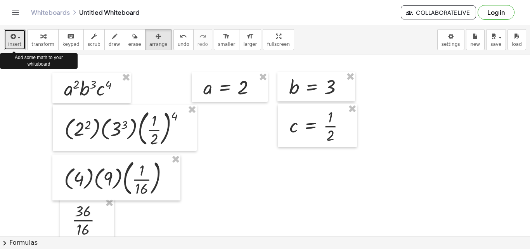
click at [11, 36] on icon "button" at bounding box center [12, 36] width 7 height 9
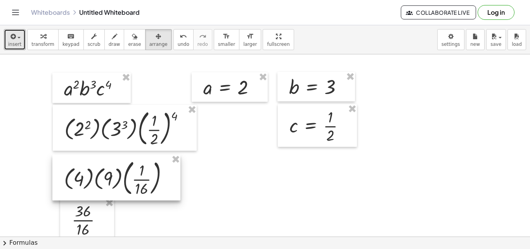
click at [112, 176] on div at bounding box center [116, 177] width 128 height 46
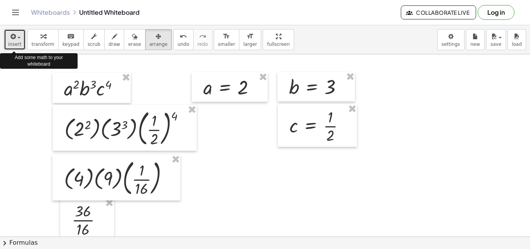
click at [15, 40] on icon "button" at bounding box center [12, 36] width 7 height 9
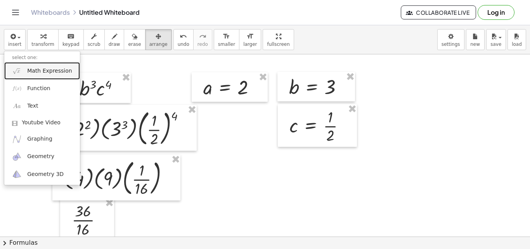
click at [32, 70] on span "Math Expression" at bounding box center [49, 71] width 45 height 8
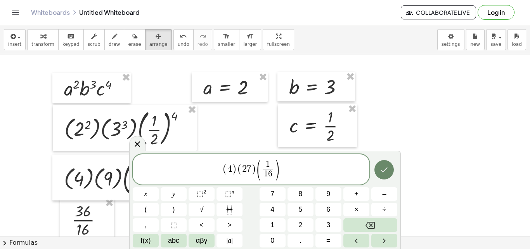
click at [382, 169] on icon "Done" at bounding box center [383, 169] width 9 height 9
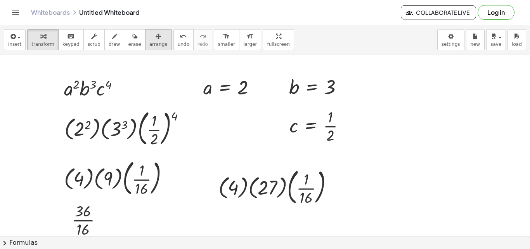
click at [156, 39] on icon "button" at bounding box center [158, 36] width 5 height 9
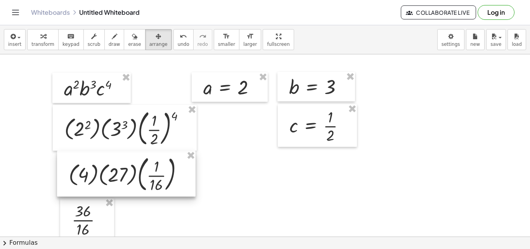
drag, startPoint x: 244, startPoint y: 179, endPoint x: 95, endPoint y: 166, distance: 150.2
click at [95, 166] on div at bounding box center [126, 173] width 138 height 46
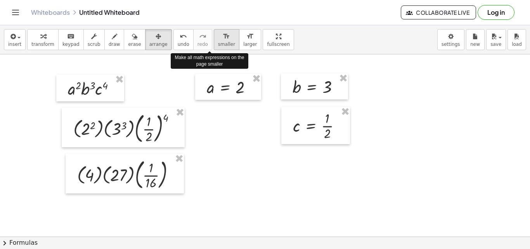
click at [218, 43] on span "smaller" at bounding box center [226, 43] width 17 height 5
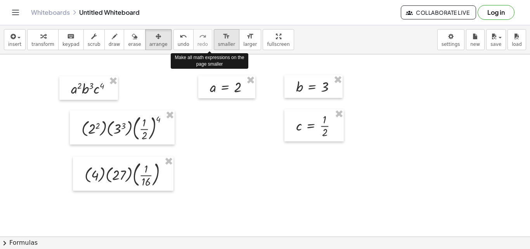
click at [218, 43] on span "smaller" at bounding box center [226, 43] width 17 height 5
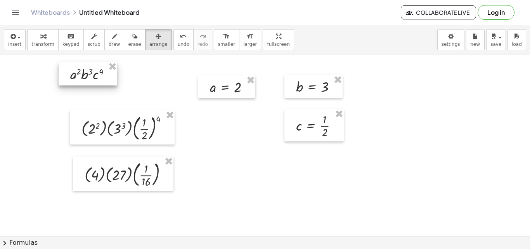
drag, startPoint x: 97, startPoint y: 81, endPoint x: 96, endPoint y: 66, distance: 14.4
click at [96, 66] on div at bounding box center [88, 74] width 59 height 24
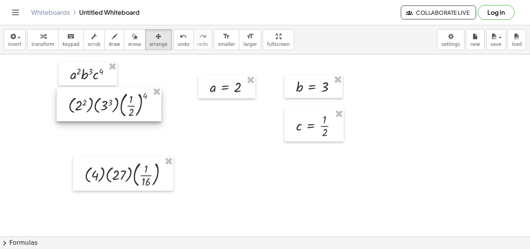
drag, startPoint x: 111, startPoint y: 112, endPoint x: 98, endPoint y: 88, distance: 26.9
click at [98, 88] on div at bounding box center [109, 104] width 105 height 34
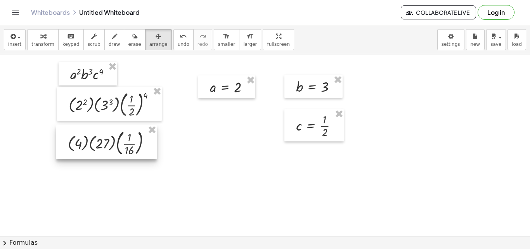
drag, startPoint x: 114, startPoint y: 158, endPoint x: 98, endPoint y: 127, distance: 35.6
click at [98, 127] on div at bounding box center [106, 142] width 100 height 34
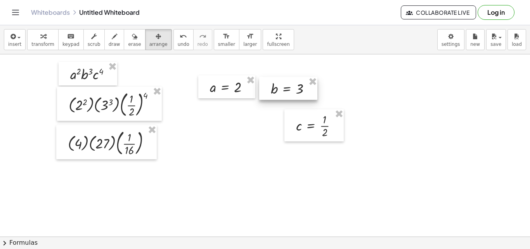
drag, startPoint x: 290, startPoint y: 80, endPoint x: 264, endPoint y: 82, distance: 25.7
click at [264, 82] on div at bounding box center [288, 88] width 58 height 23
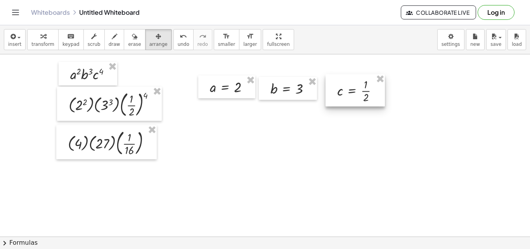
drag, startPoint x: 295, startPoint y: 118, endPoint x: 336, endPoint y: 83, distance: 53.9
click at [336, 83] on div at bounding box center [354, 90] width 59 height 32
click at [128, 149] on div at bounding box center [106, 142] width 100 height 34
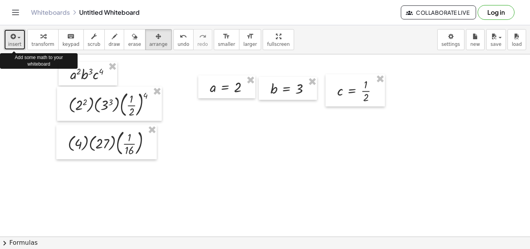
click at [12, 42] on span "insert" at bounding box center [14, 43] width 13 height 5
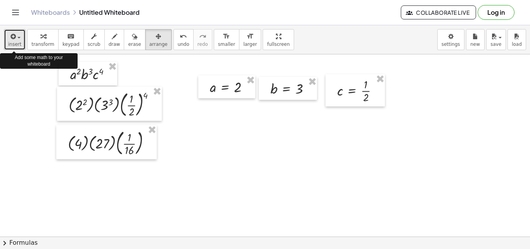
click at [14, 43] on span "insert" at bounding box center [14, 43] width 13 height 5
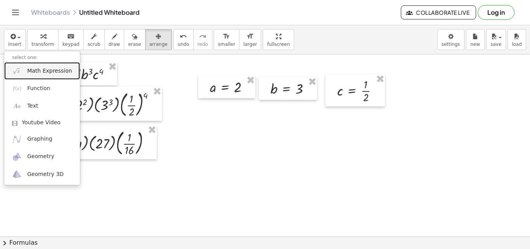
click at [45, 71] on span "Math Expression" at bounding box center [49, 71] width 45 height 8
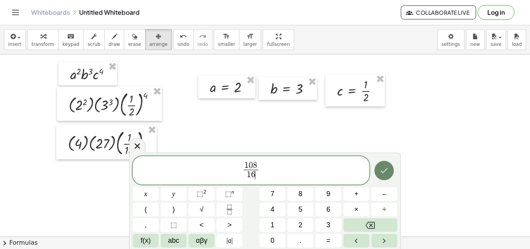
click at [386, 169] on icon "Done" at bounding box center [383, 170] width 9 height 9
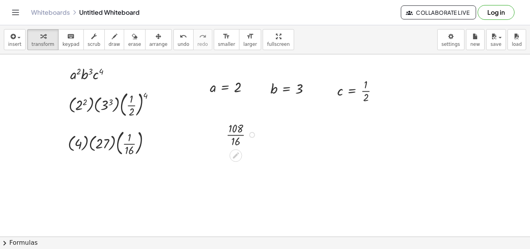
click at [237, 137] on div at bounding box center [242, 134] width 40 height 28
drag, startPoint x: 237, startPoint y: 131, endPoint x: 221, endPoint y: 140, distance: 18.8
click at [221, 140] on div "· 108 · 16 · 27 · 4 · [DATE] · 4" at bounding box center [236, 148] width 45 height 60
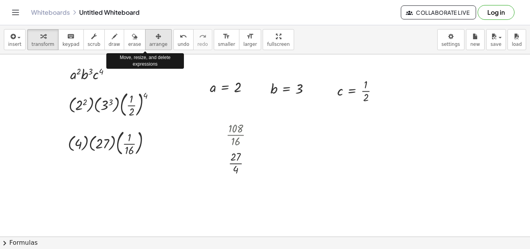
click at [151, 39] on div "button" at bounding box center [158, 35] width 18 height 9
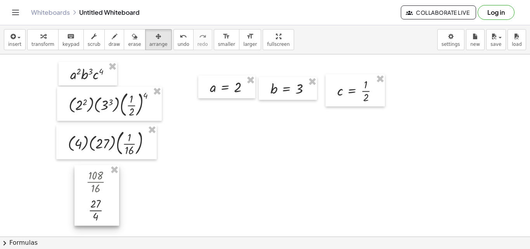
drag, startPoint x: 241, startPoint y: 125, endPoint x: 101, endPoint y: 172, distance: 148.0
click at [101, 172] on div at bounding box center [96, 195] width 45 height 60
click at [105, 209] on div at bounding box center [96, 195] width 45 height 60
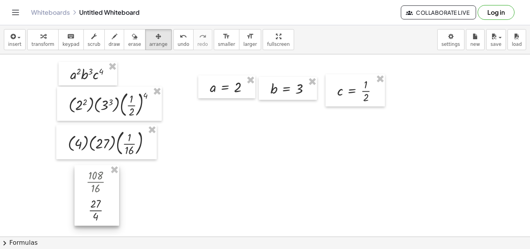
click at [105, 209] on div at bounding box center [96, 195] width 45 height 60
click at [239, 91] on div at bounding box center [226, 86] width 57 height 23
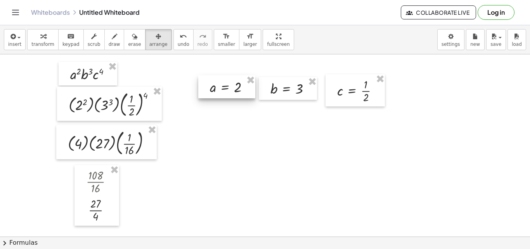
click at [239, 91] on div at bounding box center [226, 86] width 57 height 23
drag, startPoint x: 239, startPoint y: 91, endPoint x: 227, endPoint y: 86, distance: 12.9
click at [227, 86] on div at bounding box center [226, 86] width 57 height 23
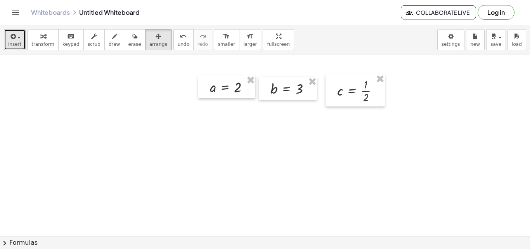
click at [16, 38] on span "button" at bounding box center [17, 37] width 2 height 5
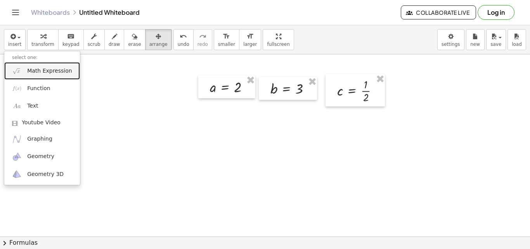
click at [43, 72] on span "Math Expression" at bounding box center [49, 71] width 45 height 8
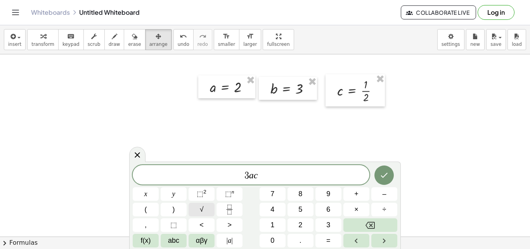
click at [205, 211] on button "√" at bounding box center [201, 209] width 26 height 14
click at [387, 173] on icon "Done" at bounding box center [384, 174] width 7 height 5
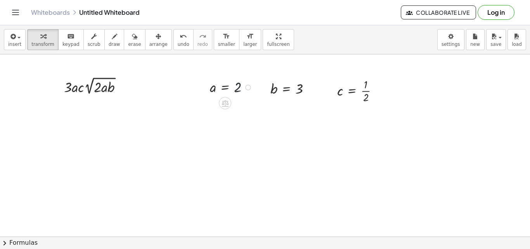
click at [235, 85] on div at bounding box center [232, 86] width 53 height 19
click at [211, 92] on div at bounding box center [232, 86] width 53 height 19
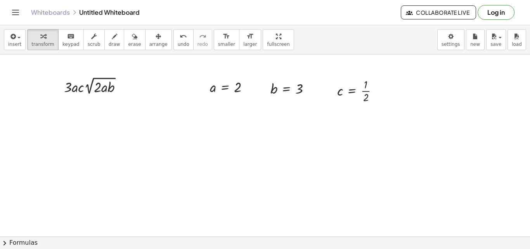
drag, startPoint x: 211, startPoint y: 92, endPoint x: 146, endPoint y: 60, distance: 71.6
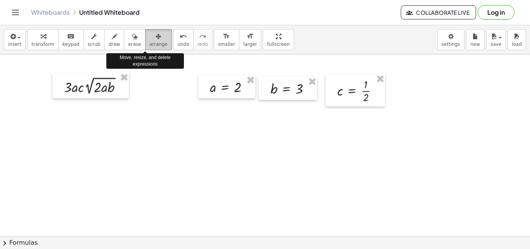
click at [152, 38] on div "button" at bounding box center [158, 35] width 18 height 9
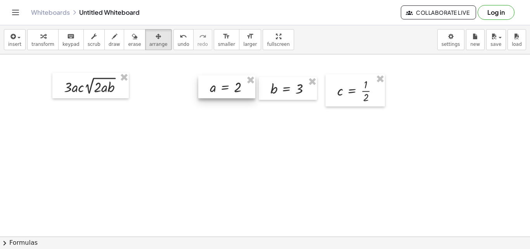
click at [238, 88] on div at bounding box center [226, 86] width 57 height 23
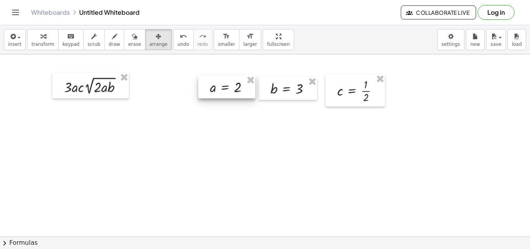
click at [238, 88] on div at bounding box center [226, 86] width 57 height 23
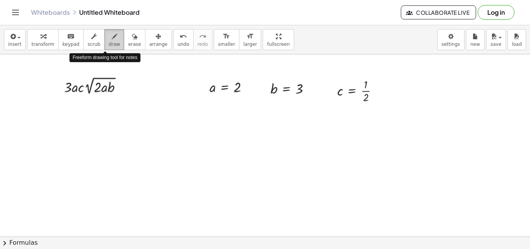
click at [109, 44] on span "draw" at bounding box center [115, 43] width 12 height 5
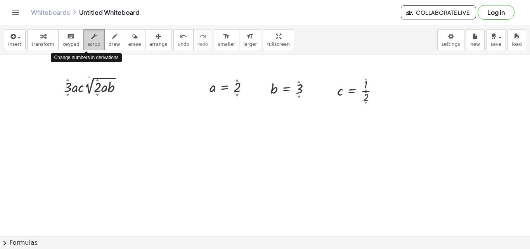
click at [85, 48] on button "scrub" at bounding box center [93, 39] width 21 height 21
click at [236, 87] on div at bounding box center [232, 86] width 53 height 19
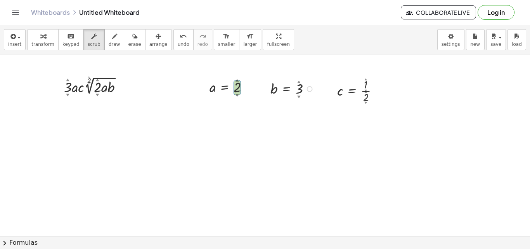
click at [301, 90] on div at bounding box center [293, 88] width 54 height 19
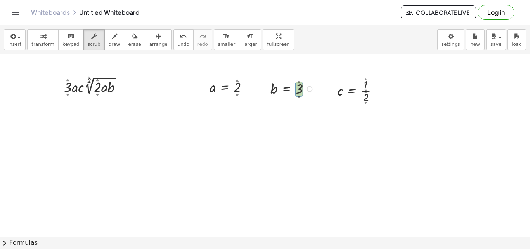
click at [299, 89] on div at bounding box center [293, 88] width 54 height 19
drag, startPoint x: 299, startPoint y: 82, endPoint x: 301, endPoint y: 62, distance: 20.3
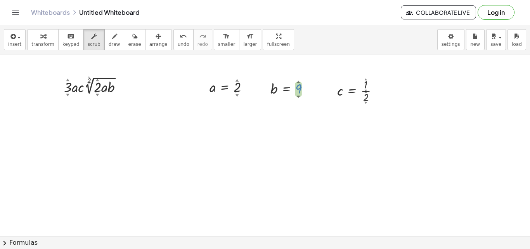
drag, startPoint x: 298, startPoint y: 83, endPoint x: 298, endPoint y: 77, distance: 6.2
click at [298, 77] on div "b = 9 ▲ ▼" at bounding box center [288, 88] width 59 height 23
click at [366, 96] on div at bounding box center [360, 90] width 55 height 28
drag, startPoint x: 367, startPoint y: 93, endPoint x: 367, endPoint y: 87, distance: 6.2
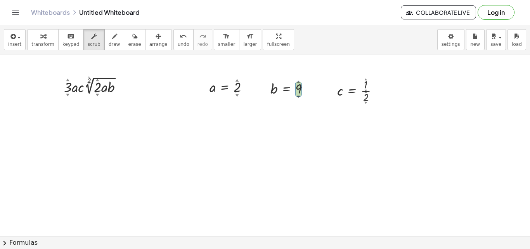
click at [352, 91] on div "c = · 1 ▲ ▼ · 2 ▲ ▼" at bounding box center [352, 91] width 0 height 0
click at [366, 95] on div at bounding box center [360, 90] width 55 height 28
drag, startPoint x: 366, startPoint y: 92, endPoint x: 366, endPoint y: 83, distance: 9.7
click at [352, 91] on div "c = · 1 ▲ ▼ · 2 ▲ ▼" at bounding box center [352, 91] width 0 height 0
drag, startPoint x: 366, startPoint y: 96, endPoint x: 363, endPoint y: 89, distance: 7.4
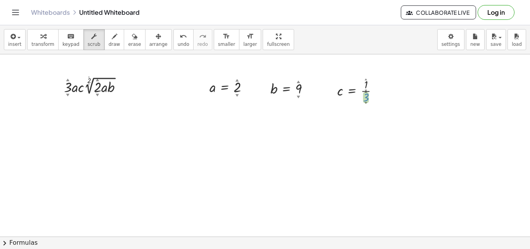
click at [363, 89] on div at bounding box center [360, 90] width 55 height 28
drag, startPoint x: 81, startPoint y: 90, endPoint x: 65, endPoint y: 118, distance: 32.2
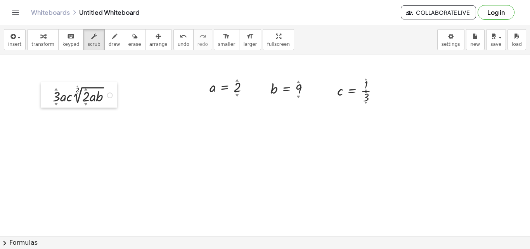
drag, startPoint x: 55, startPoint y: 73, endPoint x: 46, endPoint y: 79, distance: 11.7
click at [46, 82] on div at bounding box center [47, 95] width 12 height 26
click at [113, 92] on div at bounding box center [112, 93] width 6 height 6
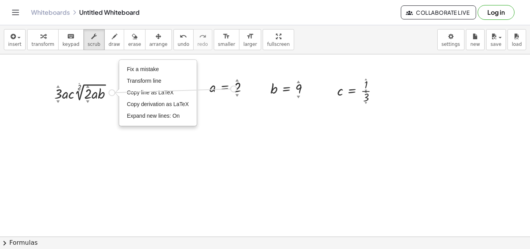
drag, startPoint x: 113, startPoint y: 92, endPoint x: 242, endPoint y: 88, distance: 128.4
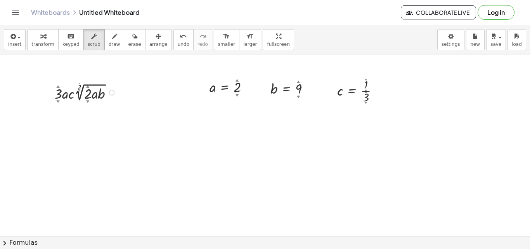
click at [112, 93] on div "Fix a mistake Transform line Copy line as LaTeX Copy derivation as LaTeX Expand…" at bounding box center [112, 93] width 6 height 6
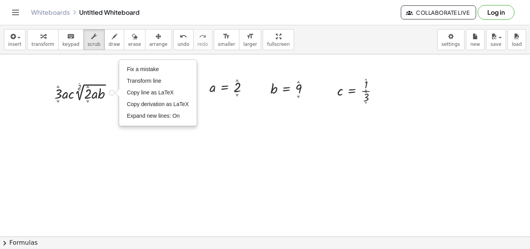
click at [112, 93] on div "Fix a mistake Transform line Copy line as LaTeX Copy derivation as LaTeX Expand…" at bounding box center [112, 93] width 6 height 6
click at [137, 67] on span "Fix a mistake" at bounding box center [143, 69] width 32 height 6
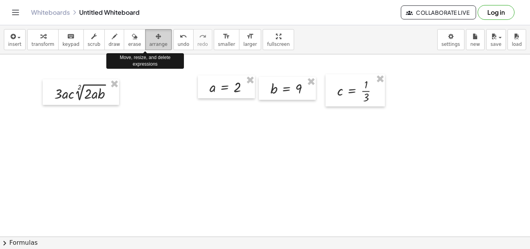
click at [156, 40] on icon "button" at bounding box center [158, 36] width 5 height 9
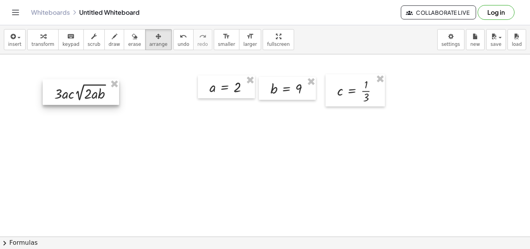
click at [105, 92] on div at bounding box center [81, 92] width 76 height 26
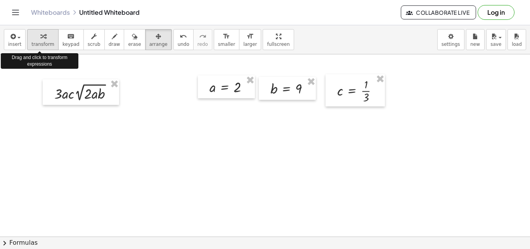
click at [43, 43] on span "transform" at bounding box center [42, 43] width 23 height 5
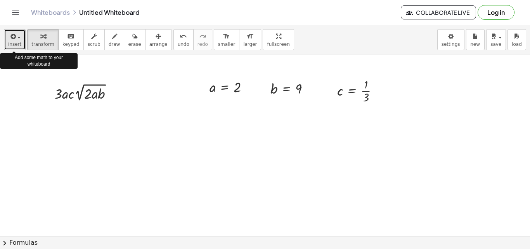
click at [9, 39] on icon "button" at bounding box center [12, 36] width 7 height 9
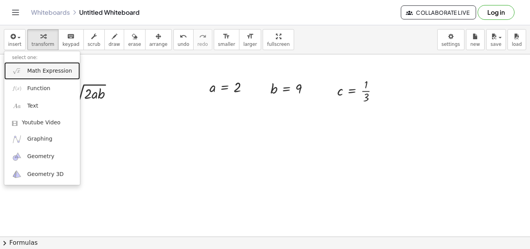
click at [48, 69] on span "Math Expression" at bounding box center [49, 71] width 45 height 8
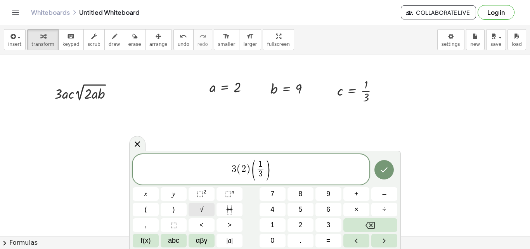
click at [200, 209] on span "√" at bounding box center [202, 209] width 4 height 10
click at [382, 175] on button "Done" at bounding box center [383, 169] width 19 height 19
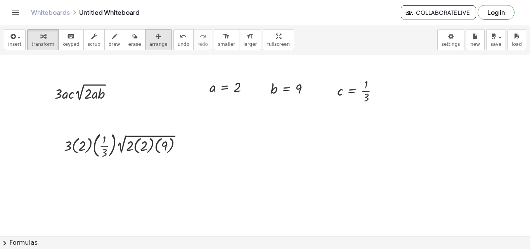
click at [156, 35] on icon "button" at bounding box center [158, 36] width 5 height 9
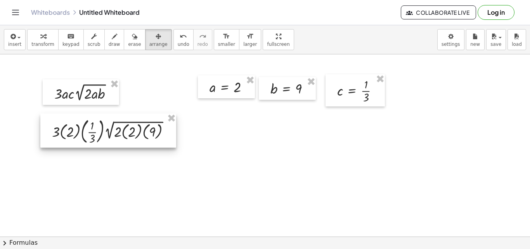
drag, startPoint x: 110, startPoint y: 138, endPoint x: 98, endPoint y: 124, distance: 18.4
click at [98, 124] on div at bounding box center [108, 130] width 136 height 34
drag, startPoint x: 108, startPoint y: 133, endPoint x: 87, endPoint y: 133, distance: 20.9
click at [87, 133] on div at bounding box center [108, 130] width 136 height 34
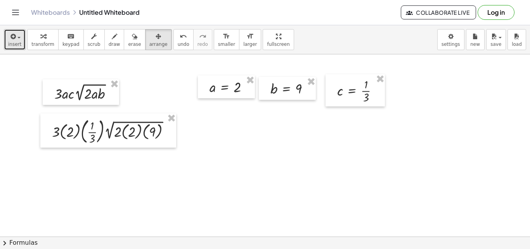
click at [16, 40] on span "button" at bounding box center [17, 37] width 2 height 5
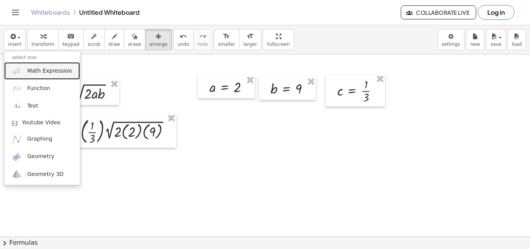
click at [48, 73] on span "Math Expression" at bounding box center [49, 71] width 45 height 8
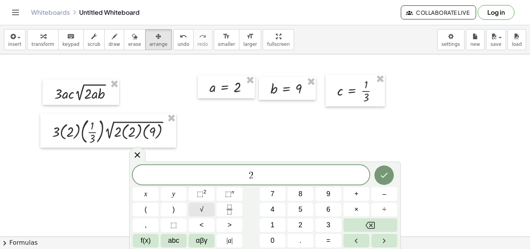
click at [204, 206] on button "√" at bounding box center [201, 209] width 26 height 14
click at [384, 170] on icon "Done" at bounding box center [383, 174] width 9 height 9
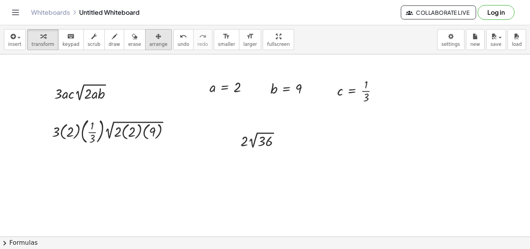
click at [149, 45] on span "arrange" at bounding box center [158, 43] width 18 height 5
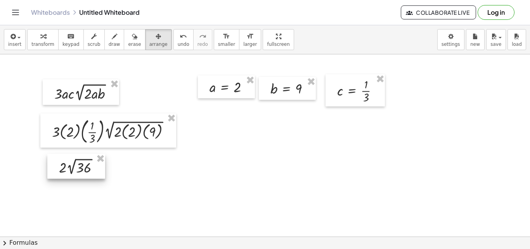
drag, startPoint x: 252, startPoint y: 136, endPoint x: 67, endPoint y: 162, distance: 186.1
click at [67, 162] on div at bounding box center [76, 166] width 58 height 25
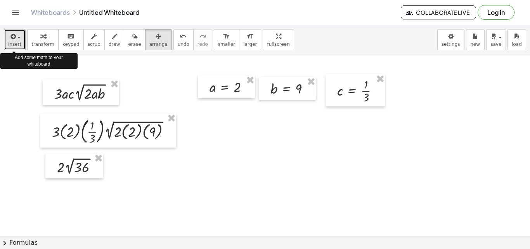
click at [18, 41] on button "insert" at bounding box center [15, 39] width 22 height 21
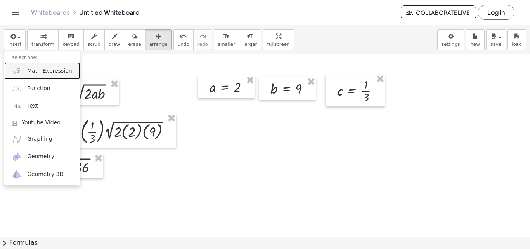
click at [47, 72] on span "Math Expression" at bounding box center [49, 71] width 45 height 8
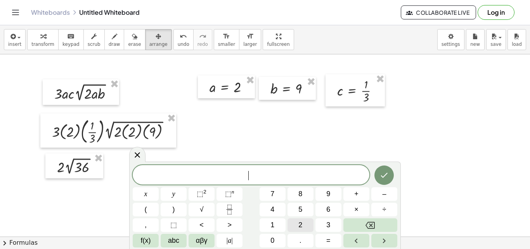
click at [299, 225] on span "2" at bounding box center [300, 224] width 4 height 10
click at [387, 178] on icon "Done" at bounding box center [383, 173] width 9 height 9
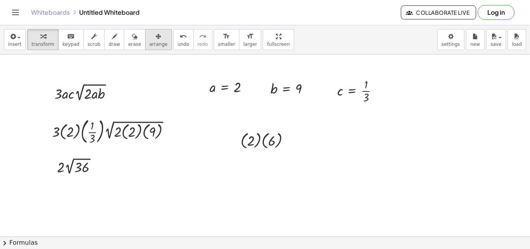
click at [149, 34] on div "button" at bounding box center [158, 35] width 18 height 9
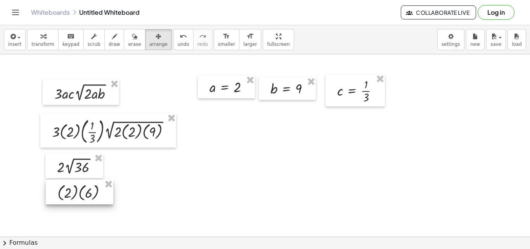
drag, startPoint x: 269, startPoint y: 140, endPoint x: 85, endPoint y: 193, distance: 191.7
click at [85, 193] on div at bounding box center [79, 191] width 67 height 25
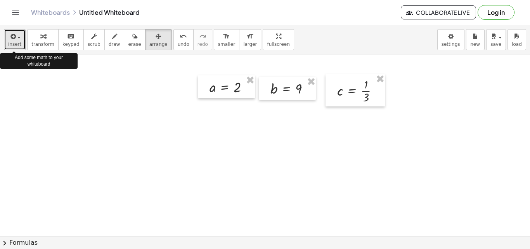
click at [20, 38] on button "insert" at bounding box center [15, 39] width 22 height 21
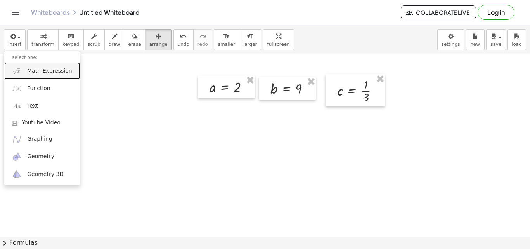
click at [43, 70] on span "Math Expression" at bounding box center [49, 71] width 45 height 8
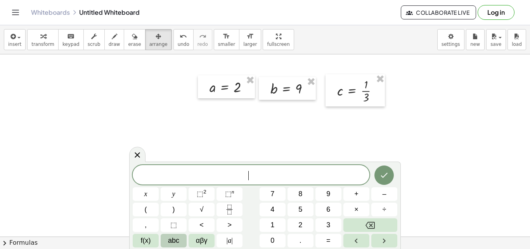
click at [176, 242] on span "abc" at bounding box center [173, 240] width 11 height 10
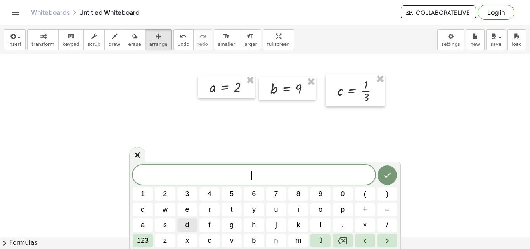
click at [187, 223] on span "d" at bounding box center [187, 224] width 4 height 10
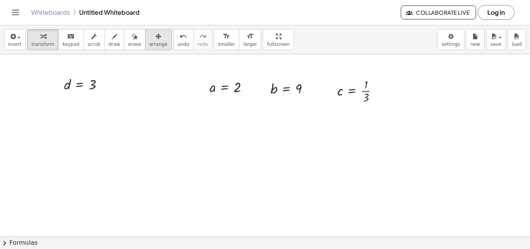
click at [149, 46] on span "arrange" at bounding box center [158, 43] width 18 height 5
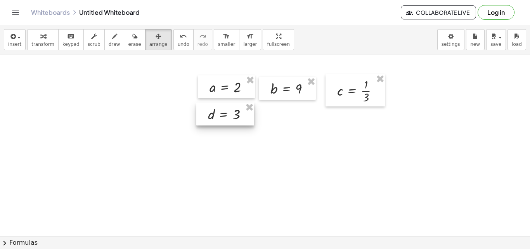
drag, startPoint x: 89, startPoint y: 86, endPoint x: 232, endPoint y: 116, distance: 146.6
click at [232, 116] on div at bounding box center [225, 113] width 58 height 23
click at [236, 89] on div at bounding box center [226, 86] width 57 height 23
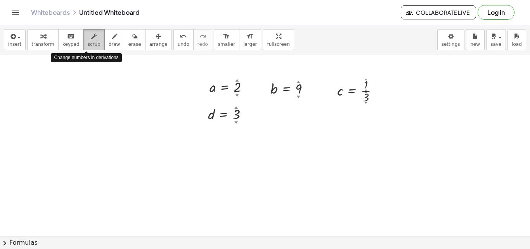
click at [92, 38] on div "button" at bounding box center [94, 35] width 13 height 9
click at [233, 88] on div at bounding box center [232, 86] width 53 height 19
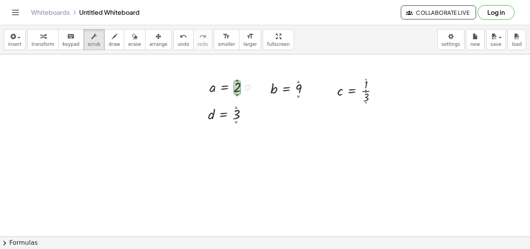
click at [233, 88] on div at bounding box center [232, 86] width 53 height 19
click at [226, 86] on div at bounding box center [232, 86] width 53 height 19
click at [225, 86] on div at bounding box center [232, 86] width 53 height 19
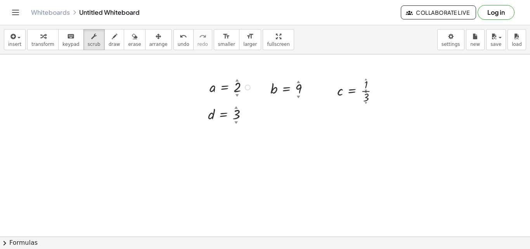
click at [225, 86] on div at bounding box center [232, 86] width 53 height 19
drag, startPoint x: 209, startPoint y: 81, endPoint x: 214, endPoint y: 79, distance: 5.6
click at [214, 79] on div at bounding box center [210, 83] width 12 height 23
click at [214, 79] on div at bounding box center [209, 84] width 12 height 23
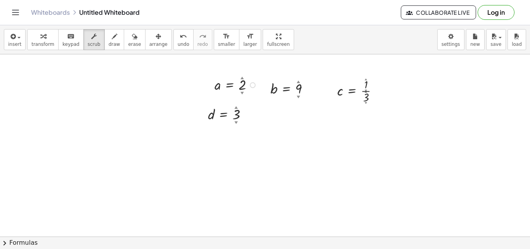
click at [244, 86] on div at bounding box center [237, 84] width 53 height 19
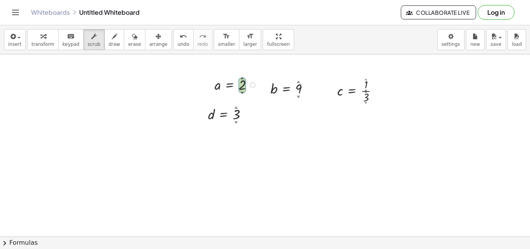
click at [244, 86] on div at bounding box center [237, 84] width 53 height 19
click at [235, 88] on div at bounding box center [237, 84] width 53 height 19
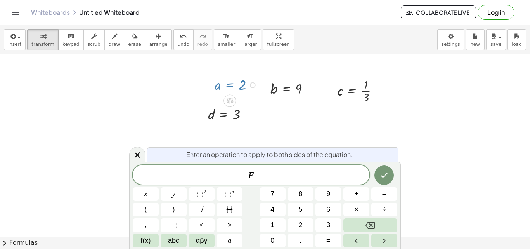
click at [233, 93] on div at bounding box center [233, 100] width 6 height 14
drag, startPoint x: 273, startPoint y: 168, endPoint x: 244, endPoint y: 163, distance: 28.8
click at [244, 163] on div "Enter an operation to apply to both sides of the equation. * E x y ⬚ 2 ⬚ n 7 8 …" at bounding box center [264, 204] width 271 height 87
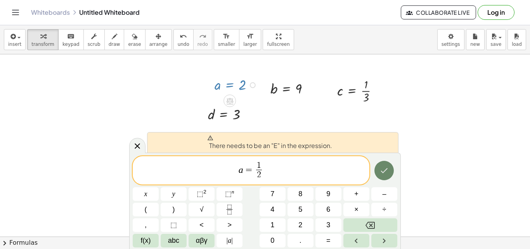
click at [389, 163] on button "Done" at bounding box center [383, 170] width 19 height 19
click at [386, 164] on button "Done" at bounding box center [383, 170] width 19 height 19
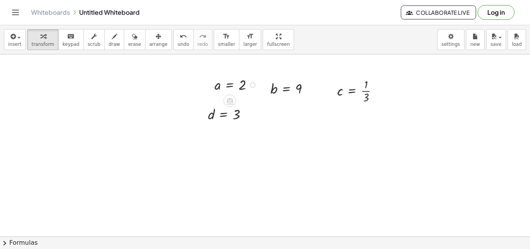
click at [235, 85] on div at bounding box center [237, 84] width 53 height 19
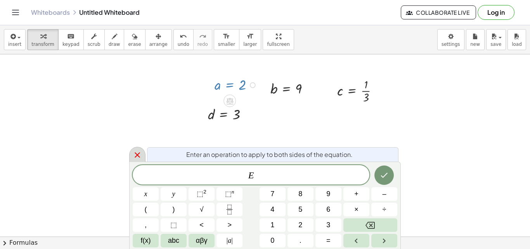
click at [140, 154] on icon at bounding box center [137, 154] width 9 height 9
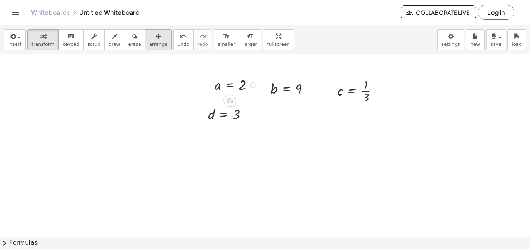
click at [149, 47] on span "arrange" at bounding box center [158, 43] width 18 height 5
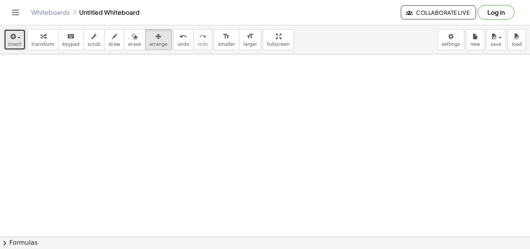
click at [17, 45] on span "insert" at bounding box center [14, 43] width 13 height 5
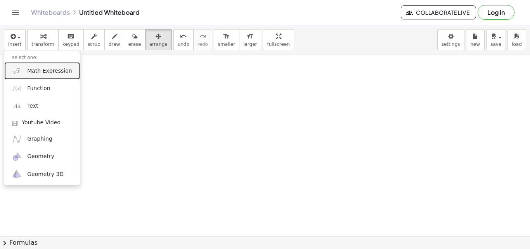
click at [37, 68] on span "Math Expression" at bounding box center [49, 71] width 45 height 8
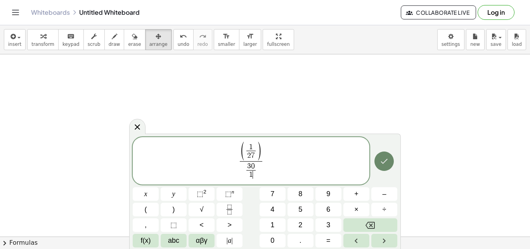
click at [384, 159] on icon "Done" at bounding box center [383, 160] width 9 height 9
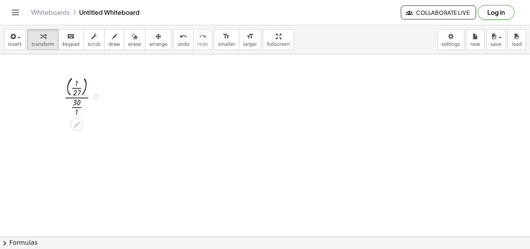
click at [74, 84] on div at bounding box center [83, 95] width 47 height 43
click at [75, 84] on div at bounding box center [83, 95] width 47 height 43
click at [75, 113] on div at bounding box center [83, 95] width 47 height 43
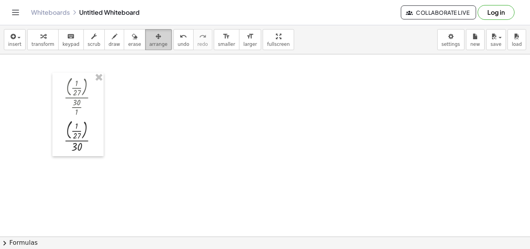
click at [150, 38] on div "button" at bounding box center [158, 35] width 18 height 9
click at [84, 130] on div at bounding box center [77, 114] width 51 height 83
click at [112, 40] on icon "button" at bounding box center [114, 36] width 5 height 9
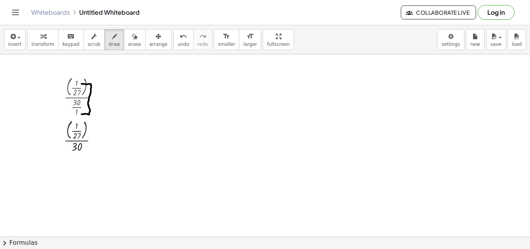
drag, startPoint x: 81, startPoint y: 84, endPoint x: 81, endPoint y: 114, distance: 30.3
drag, startPoint x: 73, startPoint y: 92, endPoint x: 71, endPoint y: 101, distance: 10.1
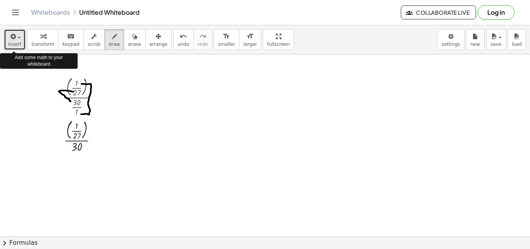
click at [19, 41] on span "insert" at bounding box center [14, 43] width 13 height 5
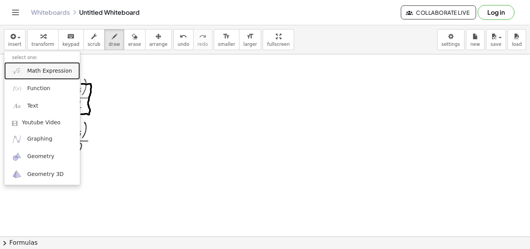
click at [33, 71] on span "Math Expression" at bounding box center [49, 71] width 45 height 8
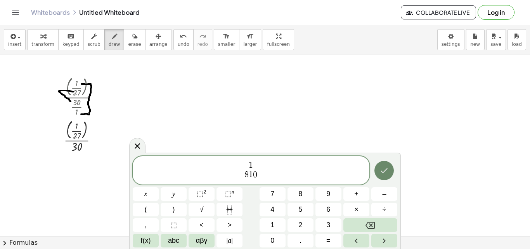
click at [380, 172] on icon "Done" at bounding box center [383, 170] width 9 height 9
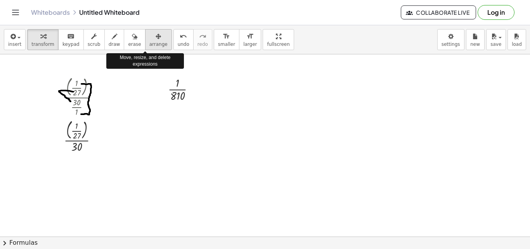
click at [156, 37] on icon "button" at bounding box center [158, 36] width 5 height 9
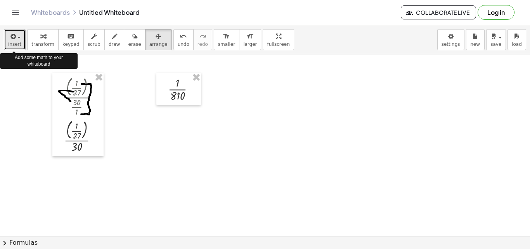
click at [14, 45] on span "insert" at bounding box center [14, 43] width 13 height 5
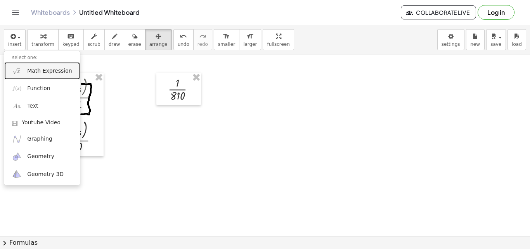
click at [35, 73] on span "Math Expression" at bounding box center [49, 71] width 45 height 8
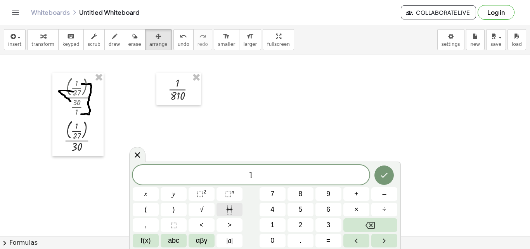
click at [228, 208] on icon "Fraction" at bounding box center [230, 209] width 10 height 10
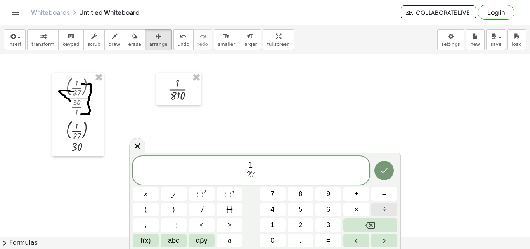
click at [384, 212] on span "÷" at bounding box center [384, 209] width 4 height 10
click at [382, 172] on icon "Done" at bounding box center [384, 170] width 7 height 5
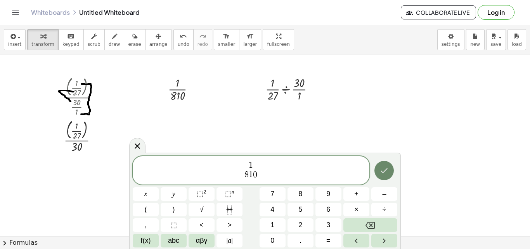
click at [384, 165] on button "Done" at bounding box center [383, 170] width 19 height 19
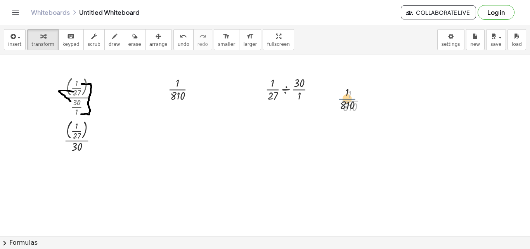
drag, startPoint x: 347, startPoint y: 101, endPoint x: 343, endPoint y: 97, distance: 5.5
click at [343, 97] on div at bounding box center [356, 100] width 40 height 28
drag, startPoint x: 347, startPoint y: 100, endPoint x: 333, endPoint y: 91, distance: 16.8
click at [333, 91] on div "· 1 · 810 · 1 · 810" at bounding box center [350, 100] width 45 height 32
click at [306, 92] on div at bounding box center [292, 88] width 63 height 28
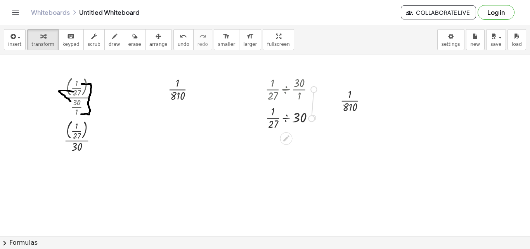
drag, startPoint x: 315, startPoint y: 89, endPoint x: 313, endPoint y: 120, distance: 30.7
click at [286, 90] on div "· · 1 · 27 ÷ · 30 · 1 · · 1 · 27 ÷ 30" at bounding box center [286, 90] width 0 height 0
click at [313, 120] on div at bounding box center [313, 118] width 6 height 6
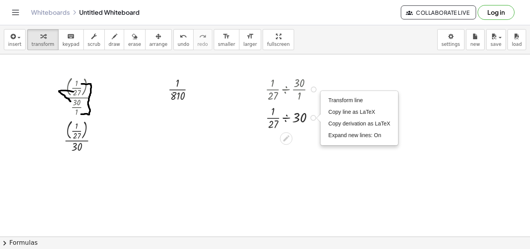
click at [313, 120] on div "Transform line Copy line as LaTeX Copy derivation as LaTeX Expand new lines: On" at bounding box center [313, 118] width 6 height 6
click at [312, 119] on div "Transform line Copy line as LaTeX Copy derivation as LaTeX Expand new lines: On" at bounding box center [313, 118] width 6 height 6
drag, startPoint x: 312, startPoint y: 119, endPoint x: 283, endPoint y: 146, distance: 39.0
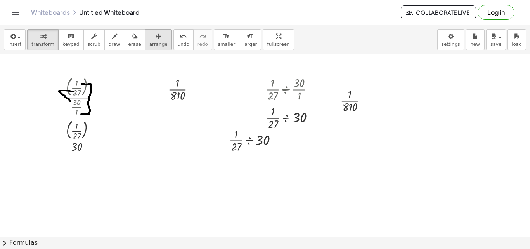
click at [149, 33] on div "button" at bounding box center [158, 35] width 18 height 9
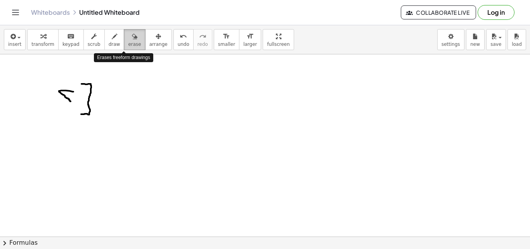
click at [128, 41] on span "erase" at bounding box center [134, 43] width 13 height 5
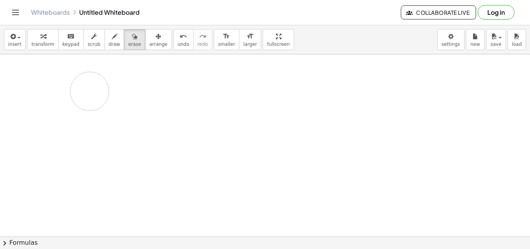
drag, startPoint x: 54, startPoint y: 82, endPoint x: 93, endPoint y: 111, distance: 48.2
drag, startPoint x: 204, startPoint y: 4, endPoint x: 190, endPoint y: -7, distance: 18.5
click at [190, 0] on html "Graspable Math Activities Get Started Activity Bank Assigned Work Classes White…" at bounding box center [265, 124] width 530 height 249
